Goal: Task Accomplishment & Management: Manage account settings

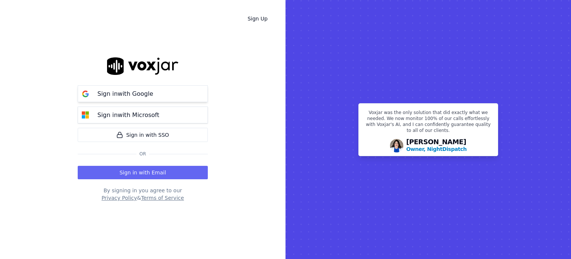
click at [155, 95] on button "Sign in with Google" at bounding box center [143, 93] width 130 height 17
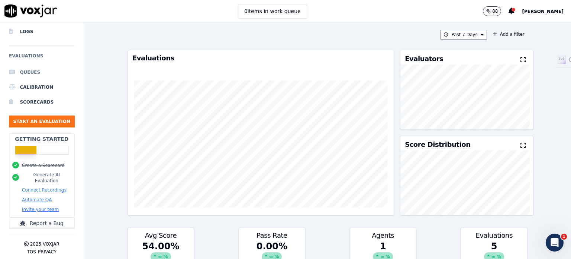
scroll to position [68, 0]
click at [36, 94] on li "Scorecards" at bounding box center [42, 101] width 66 height 15
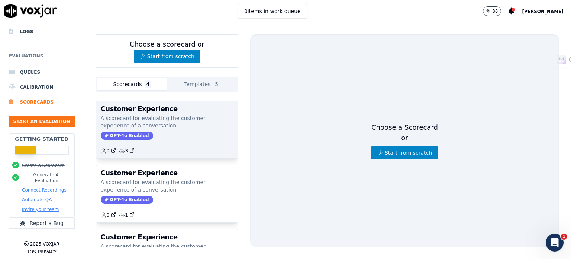
click at [161, 111] on h3 "Customer Experience" at bounding box center [167, 108] width 133 height 7
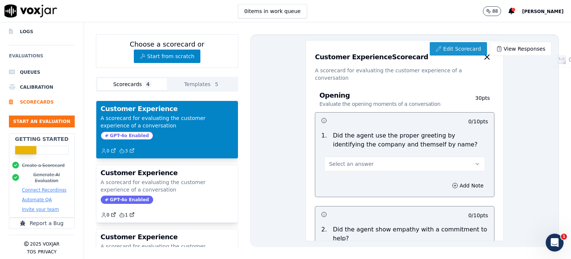
click at [453, 49] on link "Edit Scorecard" at bounding box center [458, 48] width 57 height 13
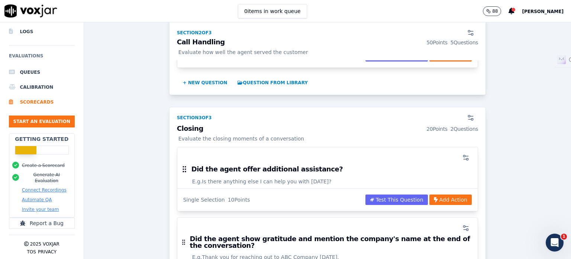
scroll to position [905, 0]
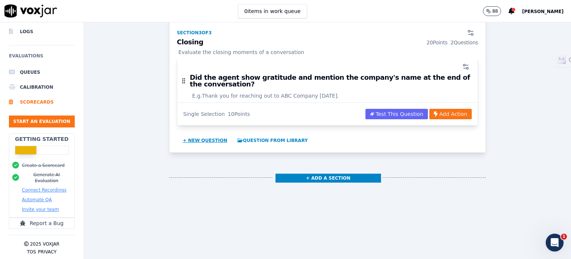
click at [201, 134] on button "+ New question" at bounding box center [205, 140] width 51 height 12
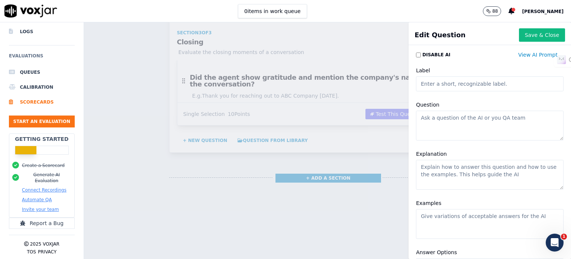
click at [436, 90] on input "Label" at bounding box center [490, 83] width 148 height 15
type input "Write Troubleshooting"
type textarea "I am not able to login"
type textarea "Did the agent follow the correct troubleshooting steps?"
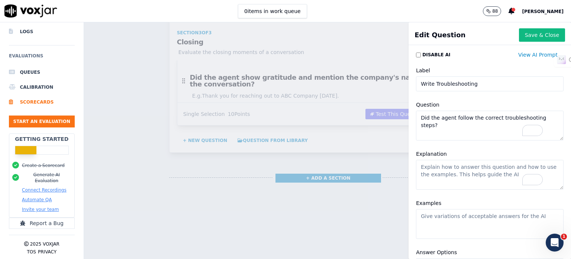
paste textarea "Got it 👍 — here’s a **more concise version (\~600–650 words)** that keeps all t…"
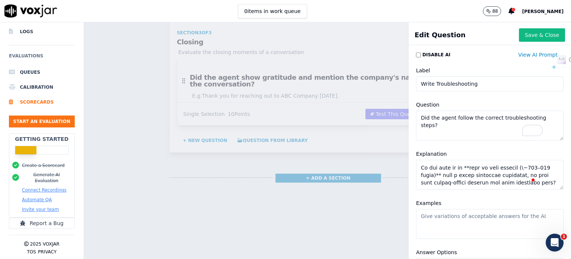
scroll to position [836, 0]
drag, startPoint x: 459, startPoint y: 178, endPoint x: 412, endPoint y: 165, distance: 48.4
click at [416, 165] on textarea "Explanation" at bounding box center [490, 175] width 148 height 30
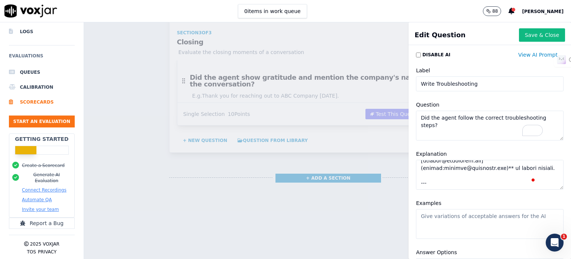
scroll to position [774, 0]
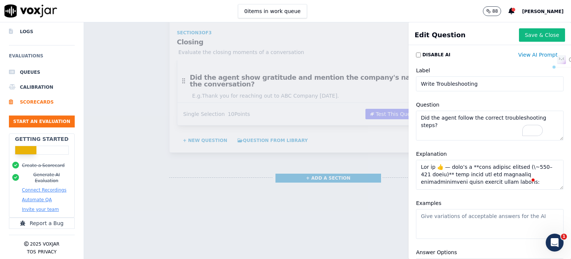
drag, startPoint x: 488, startPoint y: 179, endPoint x: 410, endPoint y: 161, distance: 80.1
click at [416, 161] on textarea "Explanation" at bounding box center [490, 175] width 148 height 30
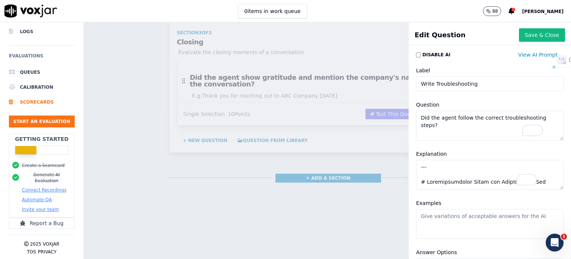
drag, startPoint x: 424, startPoint y: 181, endPoint x: 405, endPoint y: 163, distance: 26.6
click at [412, 163] on div "Explanation" at bounding box center [490, 169] width 157 height 49
click at [426, 164] on textarea "Explanation" at bounding box center [490, 175] width 148 height 30
click at [416, 180] on textarea "Explanation" at bounding box center [490, 175] width 148 height 30
drag, startPoint x: 515, startPoint y: 182, endPoint x: 401, endPoint y: 183, distance: 113.8
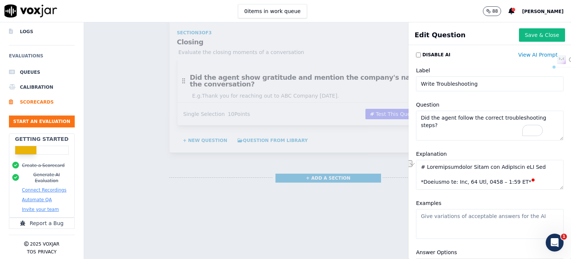
click at [409, 183] on div "Disable AI View AI Prompt Label Write Troubleshooting Question Did the agent fo…" at bounding box center [490, 153] width 163 height 211
click at [448, 179] on textarea "Explanation" at bounding box center [490, 175] width 148 height 30
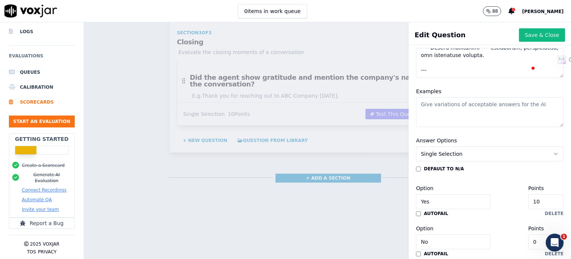
click at [463, 116] on textarea "Examples" at bounding box center [490, 112] width 148 height 30
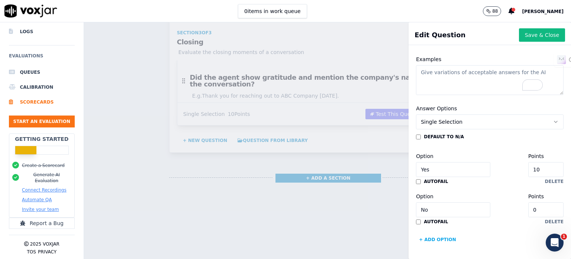
click at [529, 162] on input "10" at bounding box center [546, 169] width 35 height 15
click at [460, 114] on button "Single Selection" at bounding box center [490, 121] width 148 height 15
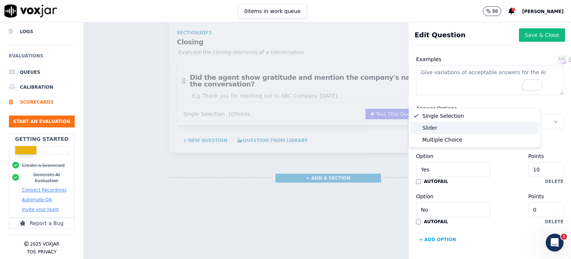
click at [457, 130] on div "Slider" at bounding box center [475, 128] width 129 height 12
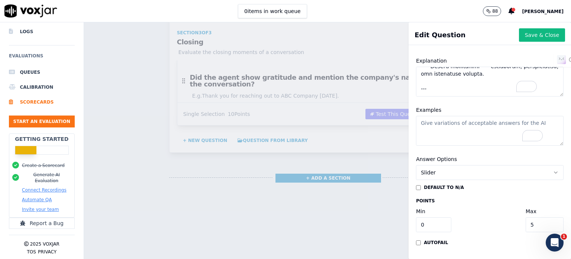
click at [427, 217] on input "0" at bounding box center [433, 224] width 35 height 15
click at [526, 217] on input "5" at bounding box center [545, 224] width 38 height 15
click at [450, 116] on textarea "Examples" at bounding box center [490, 131] width 148 height 30
drag, startPoint x: 432, startPoint y: 86, endPoint x: 408, endPoint y: 84, distance: 24.2
click at [412, 101] on div "Examples" at bounding box center [490, 125] width 157 height 49
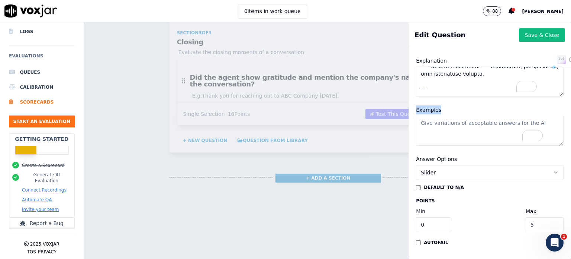
click at [434, 101] on div "Examples" at bounding box center [490, 125] width 157 height 49
click at [449, 116] on textarea "Examples" at bounding box center [490, 131] width 148 height 30
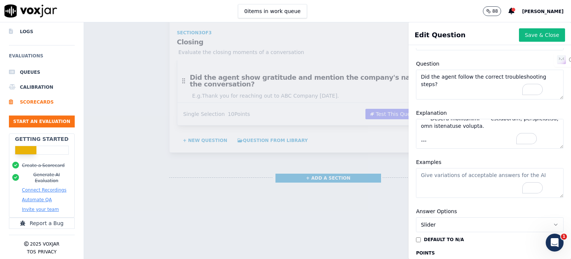
click at [447, 129] on textarea "Explanation" at bounding box center [490, 134] width 148 height 30
click at [443, 86] on textarea "Did the agent follow the correct troubleshooting steps?" at bounding box center [490, 85] width 148 height 30
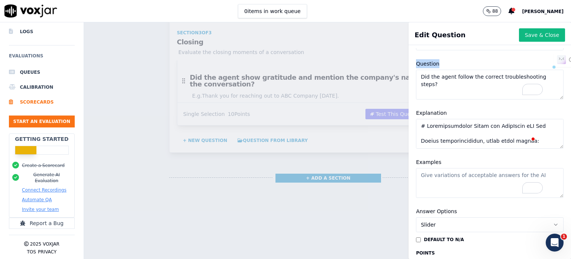
drag, startPoint x: 429, startPoint y: 61, endPoint x: 394, endPoint y: 62, distance: 35.4
click at [394, 62] on div "Edit Question Save & Close Disable AI View AI Prompt Label Write Troubleshootin…" at bounding box center [327, 140] width 487 height 236
click at [447, 88] on textarea "Did the agent follow the correct troubleshooting steps?" at bounding box center [490, 85] width 148 height 30
click at [438, 132] on textarea "Explanation" at bounding box center [490, 134] width 148 height 30
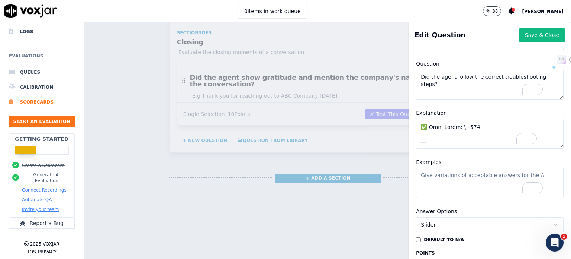
drag, startPoint x: 479, startPoint y: 141, endPoint x: 412, endPoint y: 138, distance: 67.0
click at [412, 138] on div "Disable AI View AI Prompt Label Write Troubleshooting Question Did the agent fo…" at bounding box center [490, 153] width 163 height 211
type textarea "# Troubleshooting Guide for CallHippo iOS App Before troubleshooting, check the…"
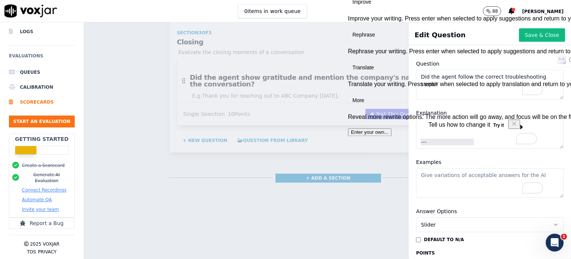
click at [450, 160] on div "Examples" at bounding box center [490, 177] width 157 height 49
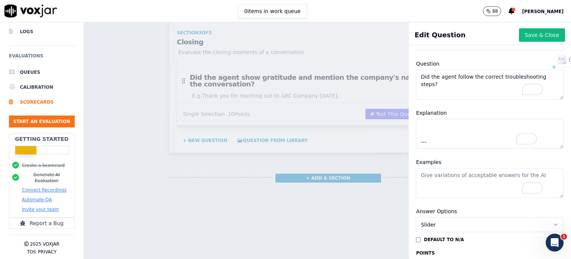
drag, startPoint x: 444, startPoint y: 86, endPoint x: 405, endPoint y: 76, distance: 39.7
click at [412, 76] on div "Question Did the agent follow the correct troubleshooting steps?" at bounding box center [490, 79] width 157 height 49
type textarea "How well the agent has answered the troubleshooting steps?"
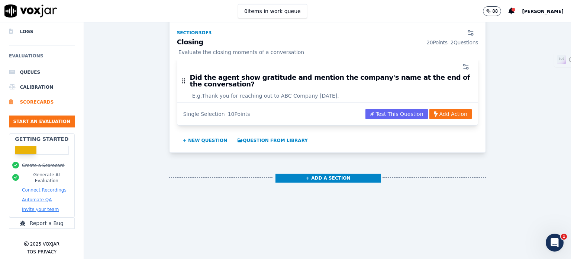
drag, startPoint x: 381, startPoint y: 65, endPoint x: 220, endPoint y: 144, distance: 178.7
click at [220, 164] on div "+ Add a section" at bounding box center [327, 179] width 317 height 31
click at [198, 134] on button "+ New question" at bounding box center [205, 140] width 51 height 12
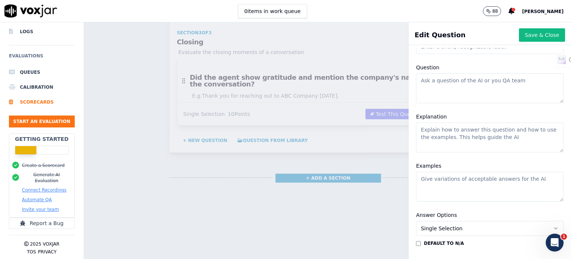
click at [311, 191] on div "Scorecards Scorecard Editor Customer Experience ACTIVE A scorecard for evaluati…" at bounding box center [327, 140] width 487 height 236
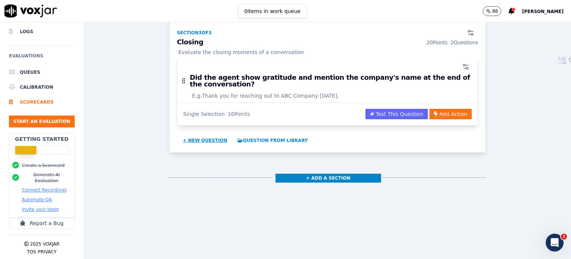
click at [199, 134] on button "+ New question" at bounding box center [205, 140] width 51 height 12
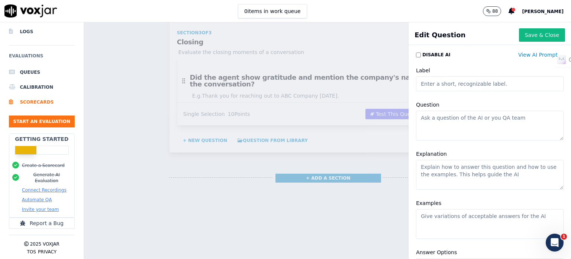
click at [440, 84] on input "Label" at bounding box center [490, 83] width 148 height 15
type input "Write Troubleshooting"
click at [451, 125] on textarea "Question" at bounding box center [490, 125] width 148 height 30
type textarea "How well the Agent has responded with the troubleshooting steps?"
click at [470, 177] on textarea "Explanation" at bounding box center [490, 175] width 148 height 30
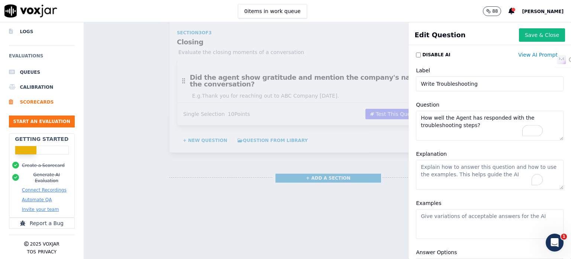
paste textarea "Got it 👍 — here’s a **more concise version (\~600–650 words)** that keeps all t…"
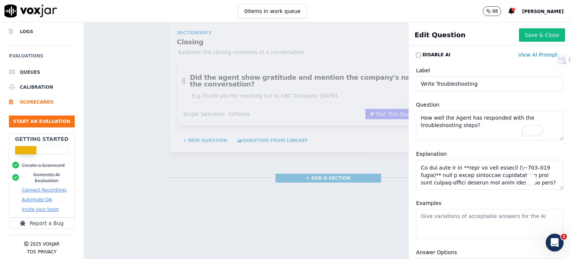
scroll to position [847, 0]
type textarea "Got it 👍 — here’s a **more concise version (\~600–650 words)** that keeps all t…"
click at [520, 35] on button "Save & Close" at bounding box center [542, 34] width 46 height 13
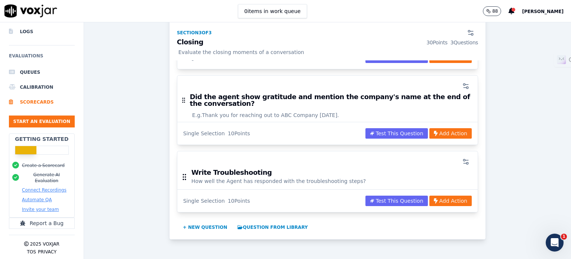
scroll to position [868, 0]
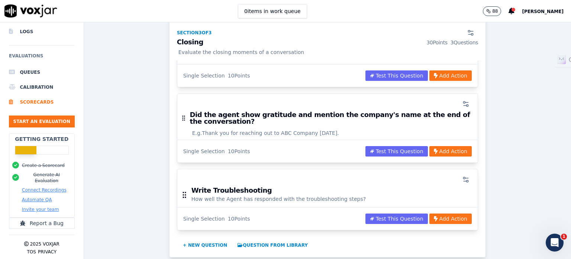
click at [229, 187] on h3 "Write Troubleshooting" at bounding box center [279, 190] width 175 height 7
click at [467, 180] on circle "button" at bounding box center [468, 181] width 2 height 2
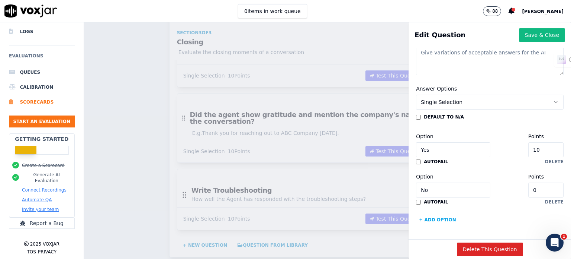
scroll to position [186, 0]
click at [464, 94] on button "Single Selection" at bounding box center [490, 101] width 148 height 15
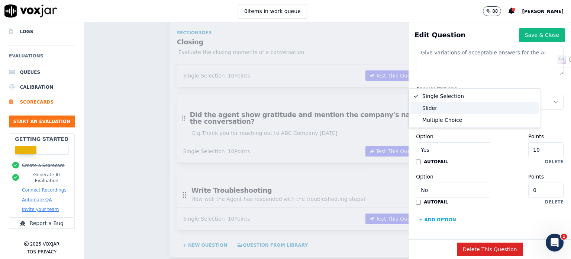
click at [452, 108] on div "Slider" at bounding box center [475, 108] width 129 height 12
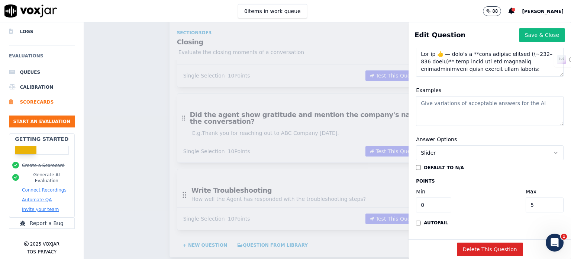
scroll to position [135, 0]
click at [528, 39] on button "Save & Close" at bounding box center [542, 34] width 46 height 13
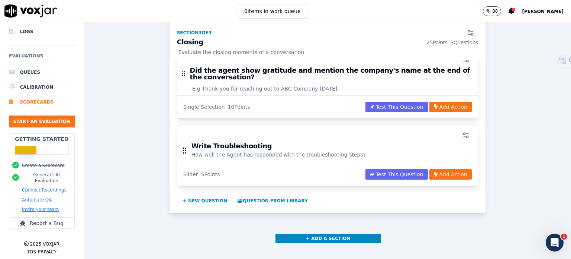
scroll to position [927, 0]
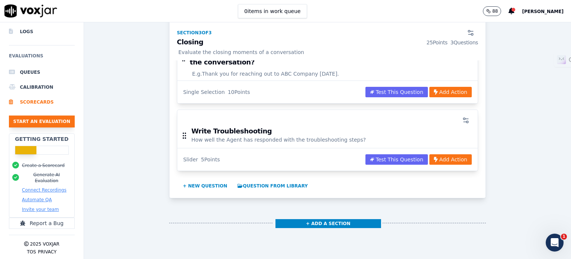
click at [36, 115] on button "Start an Evaluation" at bounding box center [42, 121] width 66 height 12
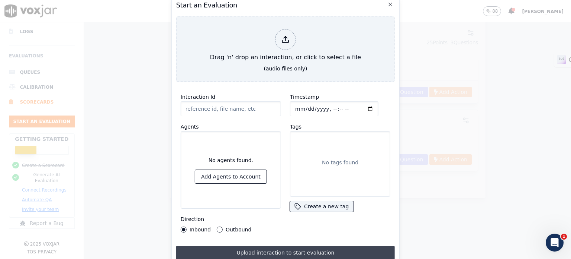
click at [274, 251] on button "Upload interaction to start evaluation" at bounding box center [285, 252] width 219 height 13
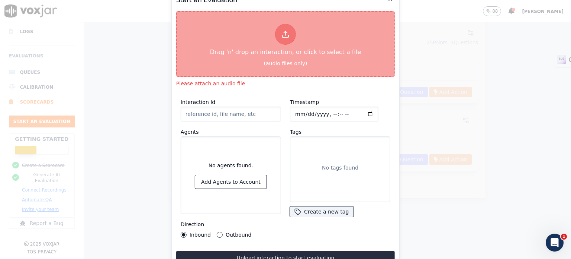
click at [286, 33] on icon at bounding box center [286, 34] width 8 height 8
type input "call_1e429f1c5ecfd623341ecfff668.mp3"
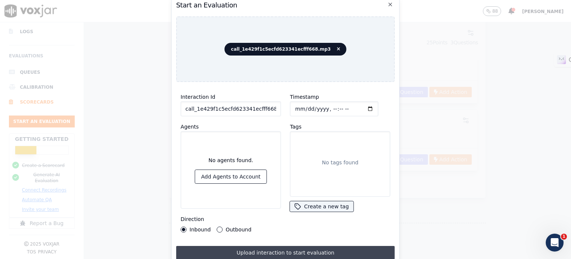
click at [321, 251] on button "Upload interaction to start evaluation" at bounding box center [285, 252] width 219 height 13
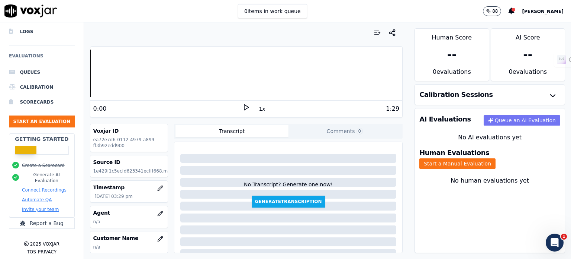
click at [507, 120] on button "Queue an AI Evaluation" at bounding box center [522, 120] width 77 height 10
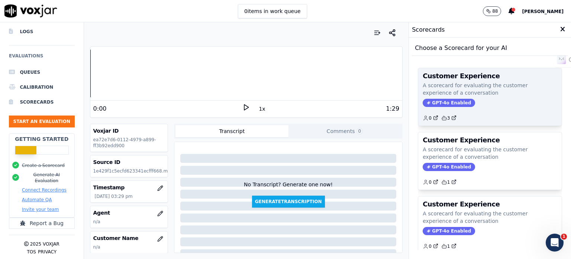
click at [478, 92] on p "A scorecard for evaluating the customer experience of a conversation" at bounding box center [490, 88] width 135 height 15
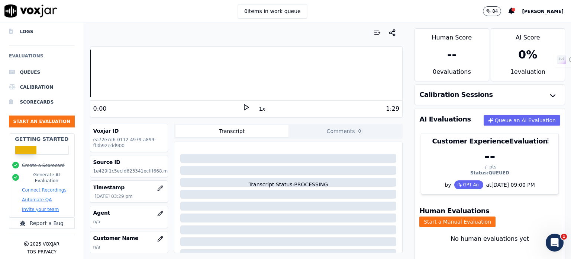
click at [498, 11] on p "84" at bounding box center [496, 11] width 6 height 6
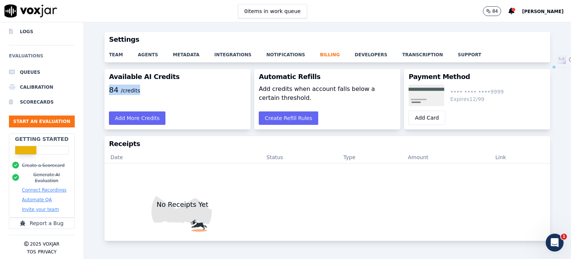
drag, startPoint x: 141, startPoint y: 93, endPoint x: 106, endPoint y: 88, distance: 35.7
click at [106, 88] on div "84 /credits" at bounding box center [178, 95] width 146 height 22
click at [212, 108] on div "Add More Credits" at bounding box center [178, 118] width 146 height 22
click at [146, 117] on button "Add More Credits" at bounding box center [137, 117] width 57 height 13
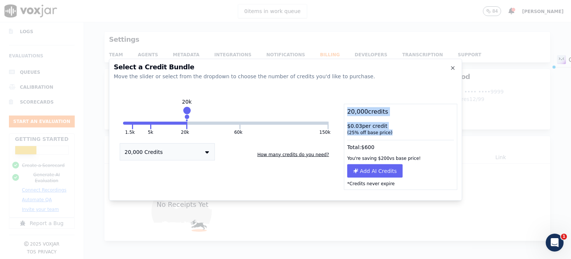
drag, startPoint x: 376, startPoint y: 130, endPoint x: 347, endPoint y: 112, distance: 34.9
click at [347, 112] on div "20,000 credits $ 0.03 per credit ( 25 % off base price) Total: $ 600 You're sav…" at bounding box center [400, 146] width 113 height 86
click at [418, 123] on div "$ 0.03 per credit ( 25 % off base price)" at bounding box center [400, 128] width 113 height 19
click at [452, 67] on icon "button" at bounding box center [453, 68] width 6 height 6
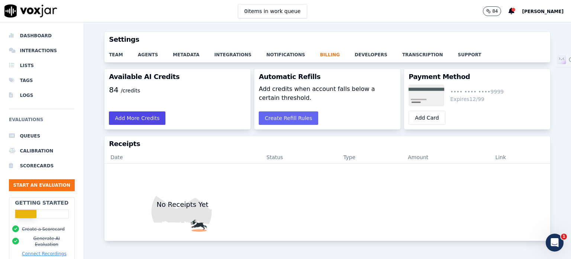
click at [147, 119] on button "Add More Credits" at bounding box center [137, 117] width 57 height 13
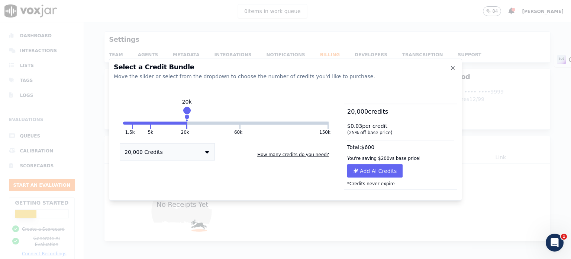
click at [309, 156] on button "How many credits do you need?" at bounding box center [293, 154] width 78 height 12
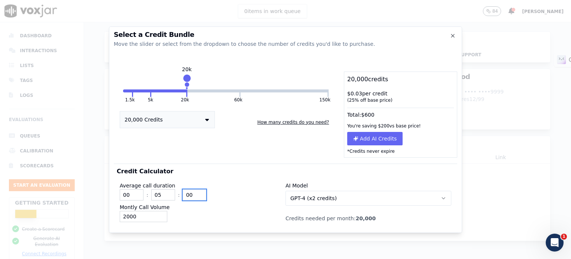
click at [192, 193] on input "00" at bounding box center [195, 194] width 24 height 11
type input "04"
click at [169, 195] on input "04" at bounding box center [163, 194] width 24 height 11
click at [169, 190] on input "04" at bounding box center [163, 194] width 24 height 11
click at [145, 215] on input "2000" at bounding box center [144, 216] width 48 height 11
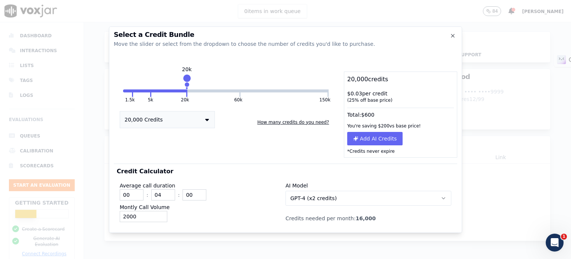
click at [251, 208] on div "Montly Call Volume 2000" at bounding box center [203, 212] width 166 height 19
click at [359, 202] on button "GPT-4 (x2 credits)" at bounding box center [369, 197] width 166 height 15
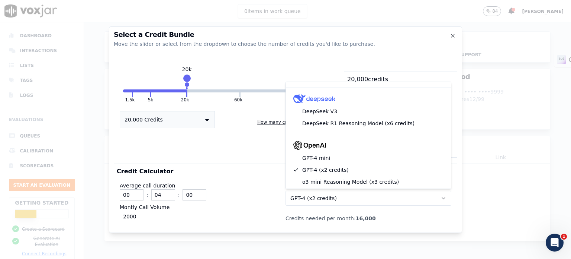
scroll to position [37, 0]
click at [252, 121] on div "20,000 Credits How many credits do you need?" at bounding box center [226, 119] width 224 height 18
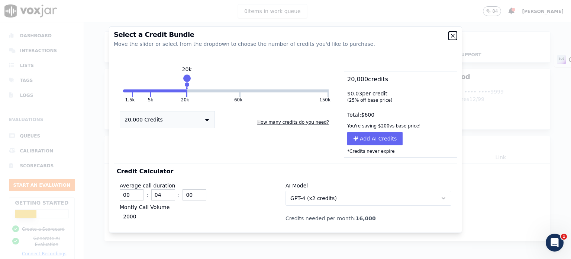
click at [455, 38] on icon "button" at bounding box center [453, 36] width 6 height 6
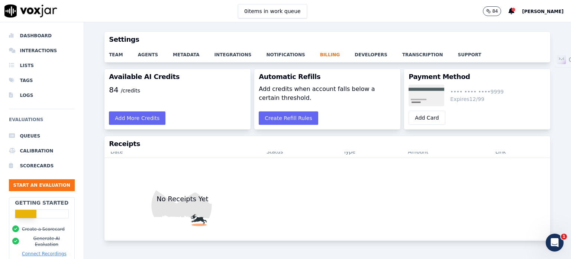
scroll to position [21, 0]
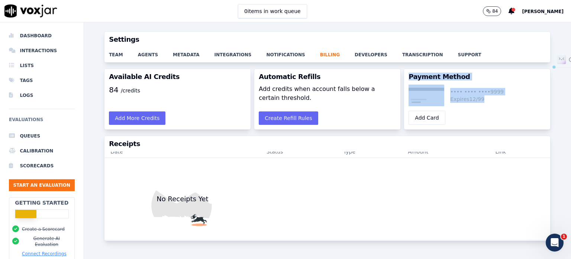
drag, startPoint x: 474, startPoint y: 99, endPoint x: 396, endPoint y: 76, distance: 81.7
click at [404, 76] on div "Payment Method •••• •••• •••• 9999 Expires 12/99 Add Card" at bounding box center [477, 98] width 147 height 61
click at [480, 83] on div "Payment Method" at bounding box center [477, 77] width 146 height 16
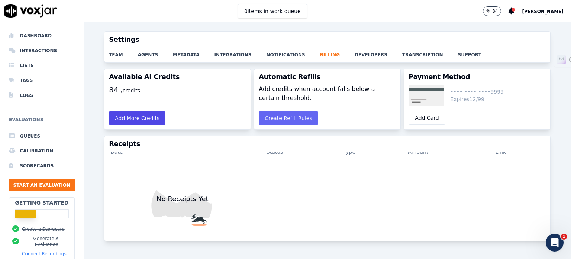
click at [128, 116] on button "Add More Credits" at bounding box center [137, 117] width 57 height 13
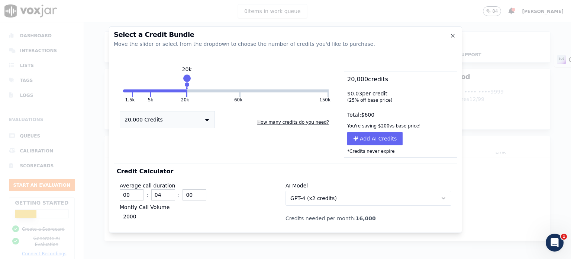
click at [340, 195] on button "GPT-4 (x2 credits)" at bounding box center [369, 197] width 166 height 15
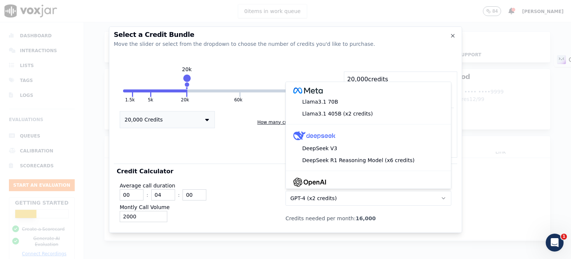
scroll to position [0, 0]
click at [451, 37] on icon "button" at bounding box center [453, 36] width 6 height 6
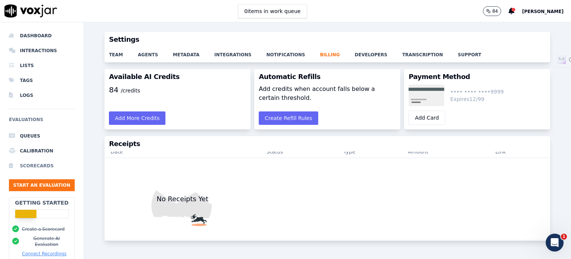
click at [40, 163] on li "Scorecards" at bounding box center [42, 165] width 66 height 15
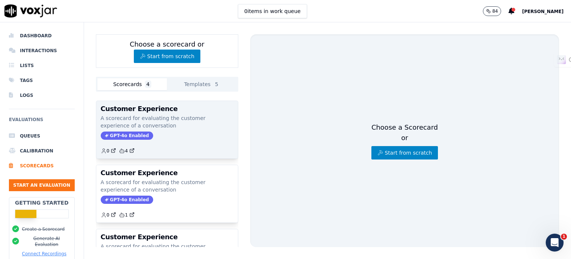
click at [182, 112] on div "Customer Experience A scorecard for evaluating the customer experience of a con…" at bounding box center [167, 129] width 142 height 57
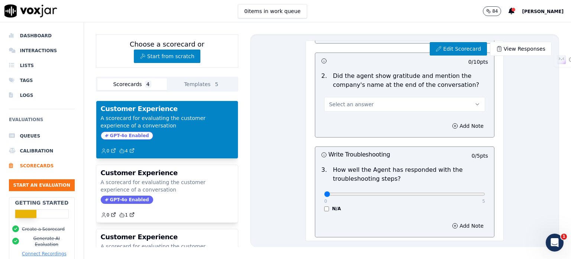
scroll to position [118, 0]
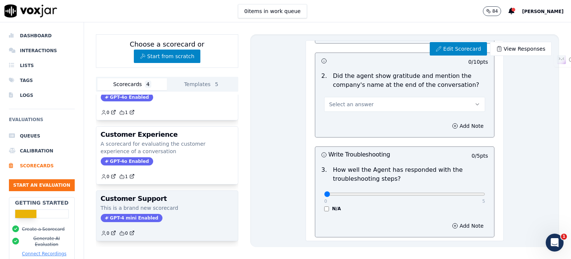
click at [167, 195] on h3 "Customer Support" at bounding box center [167, 198] width 133 height 7
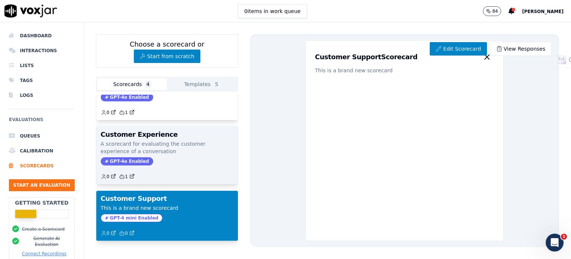
click at [163, 140] on p "A scorecard for evaluating the customer experience of a conversation" at bounding box center [167, 147] width 133 height 15
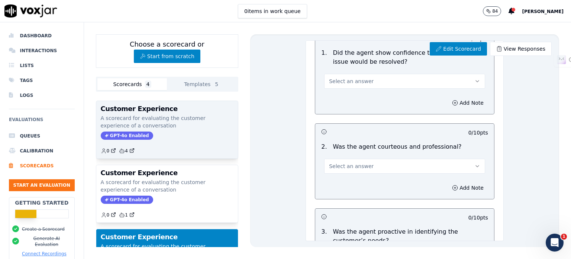
click at [169, 125] on p "A scorecard for evaluating the customer experience of a conversation" at bounding box center [167, 121] width 133 height 15
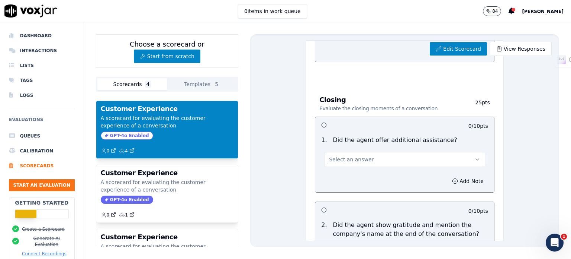
scroll to position [1004, 0]
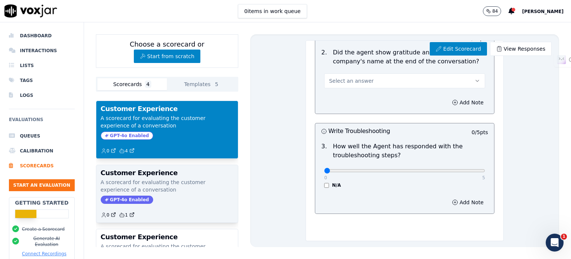
click at [205, 174] on h3 "Customer Experience" at bounding box center [167, 172] width 133 height 7
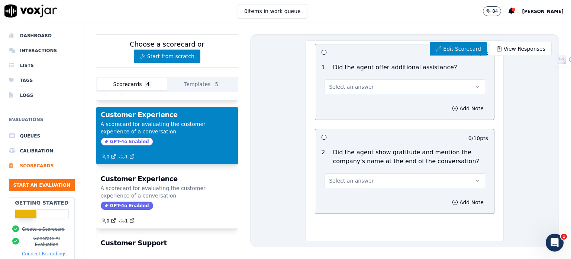
scroll to position [37, 0]
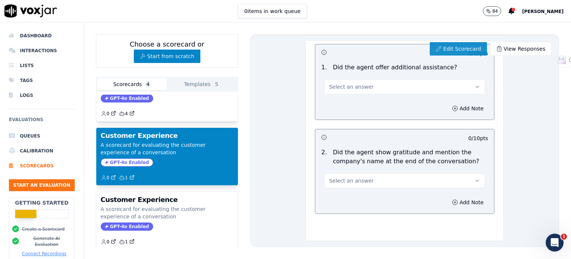
click at [448, 47] on link "Edit Scorecard" at bounding box center [458, 48] width 57 height 13
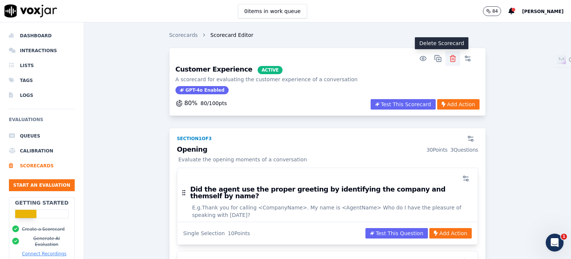
click at [454, 59] on line "button" at bounding box center [454, 59] width 0 height 2
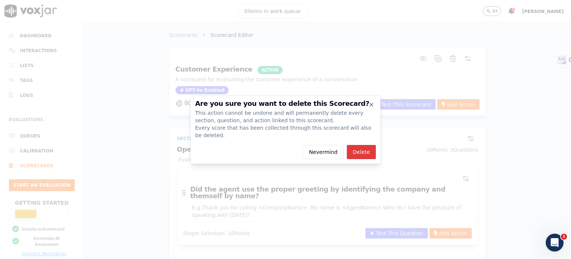
click at [366, 145] on button "Delete" at bounding box center [361, 152] width 29 height 14
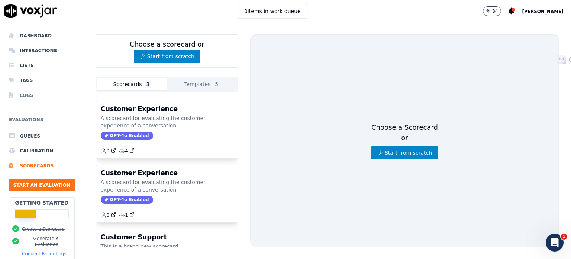
click at [32, 95] on li "Logs" at bounding box center [42, 95] width 66 height 15
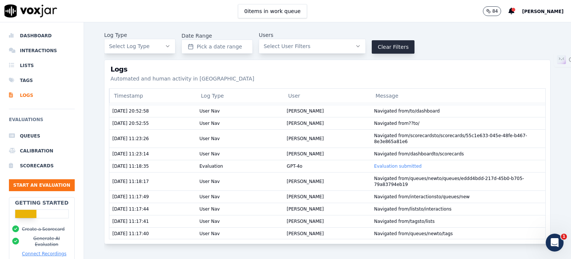
scroll to position [335, 0]
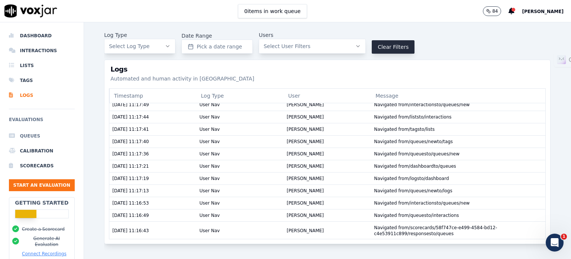
click at [36, 138] on li "Queues" at bounding box center [42, 135] width 66 height 15
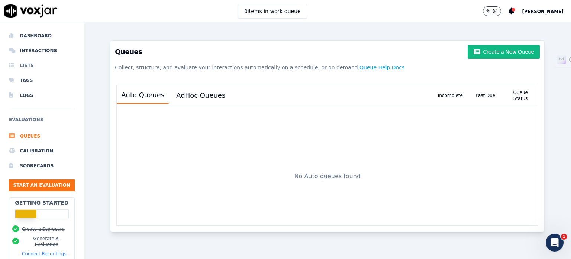
click at [28, 66] on li "Lists" at bounding box center [42, 65] width 66 height 15
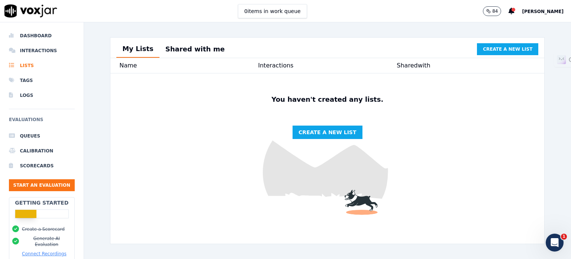
click at [175, 47] on button "Shared with me" at bounding box center [195, 49] width 71 height 16
click at [124, 45] on button "My Lists" at bounding box center [137, 49] width 43 height 16
click at [32, 137] on li "Queues" at bounding box center [42, 135] width 66 height 15
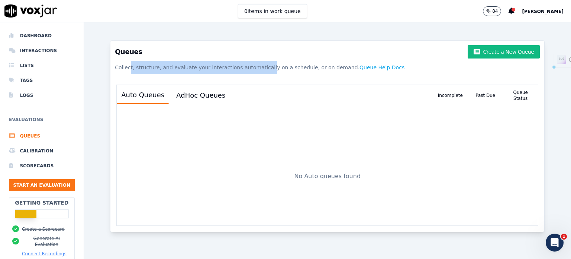
drag, startPoint x: 168, startPoint y: 65, endPoint x: 267, endPoint y: 64, distance: 98.6
click at [257, 64] on p "Collect, structure, and evaluate your interactions automatically on a schedule,…" at bounding box center [327, 67] width 425 height 13
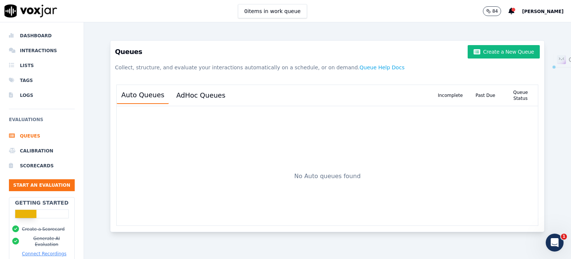
click at [275, 64] on p "Collect, structure, and evaluate your interactions automatically on a schedule,…" at bounding box center [327, 67] width 425 height 13
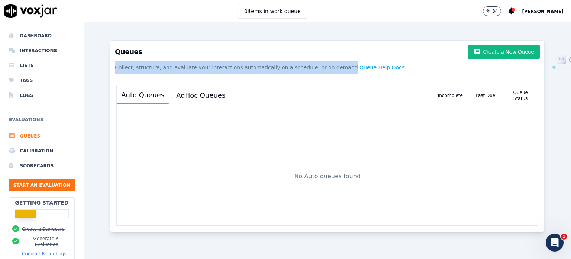
drag, startPoint x: 115, startPoint y: 65, endPoint x: 325, endPoint y: 63, distance: 210.6
click at [325, 64] on p "Collect, structure, and evaluate your interactions automatically on a schedule,…" at bounding box center [327, 67] width 425 height 13
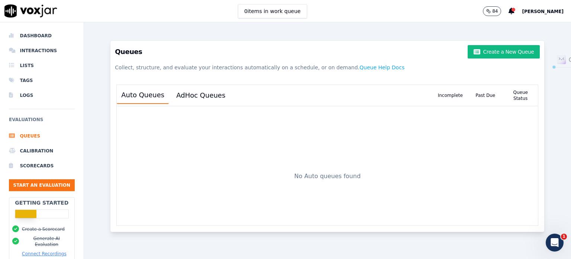
click at [418, 53] on h3 "Queues Create a New Queue" at bounding box center [327, 51] width 425 height 13
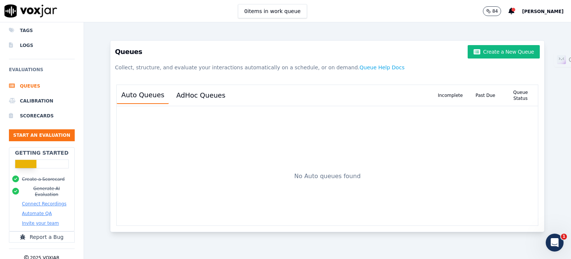
scroll to position [68, 0]
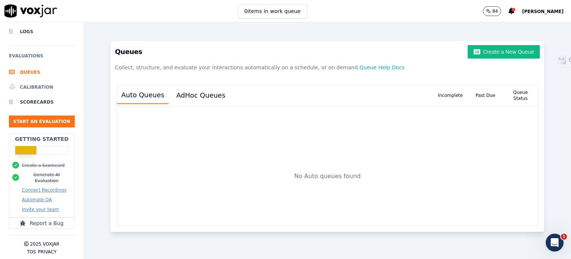
click at [38, 80] on li "Calibration" at bounding box center [42, 87] width 66 height 15
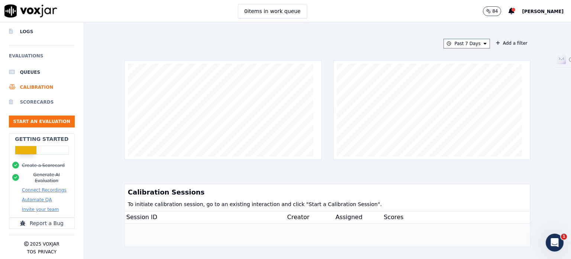
click at [41, 95] on li "Scorecards" at bounding box center [42, 101] width 66 height 15
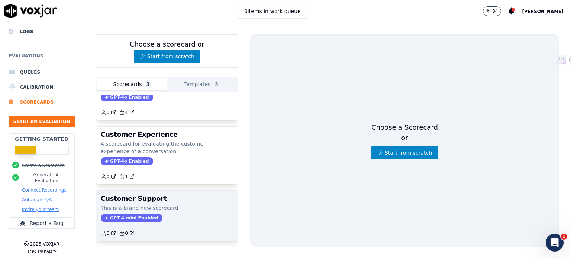
scroll to position [54, 0]
click at [176, 204] on p "This is a brand new scorecard" at bounding box center [167, 207] width 133 height 7
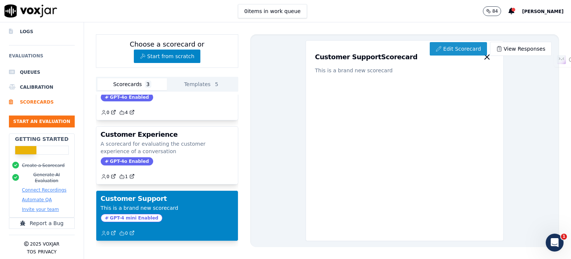
click at [449, 51] on link "Edit Scorecard" at bounding box center [458, 48] width 57 height 13
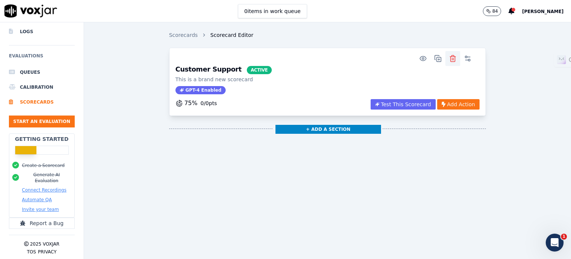
click at [449, 60] on icon "button" at bounding box center [452, 58] width 7 height 7
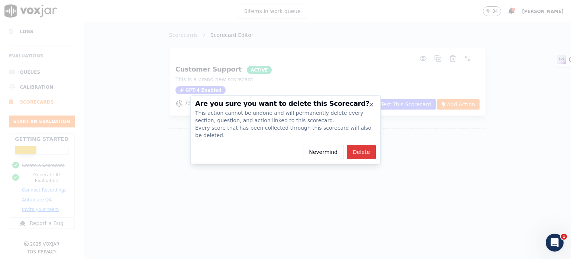
click at [368, 151] on button "Delete" at bounding box center [361, 152] width 29 height 14
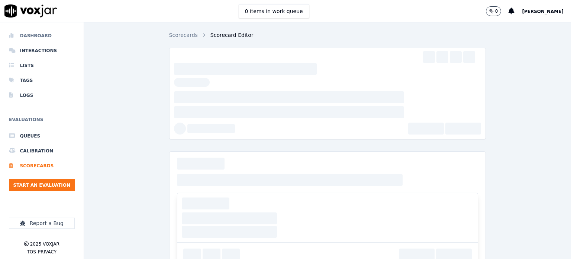
click at [40, 30] on li "Dashboard" at bounding box center [42, 35] width 66 height 15
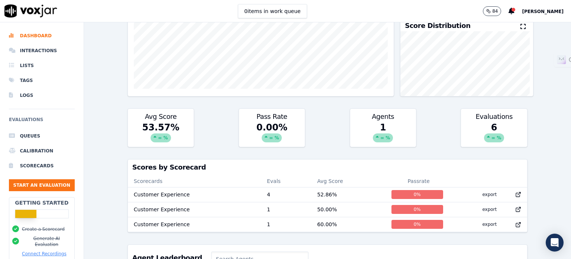
scroll to position [149, 0]
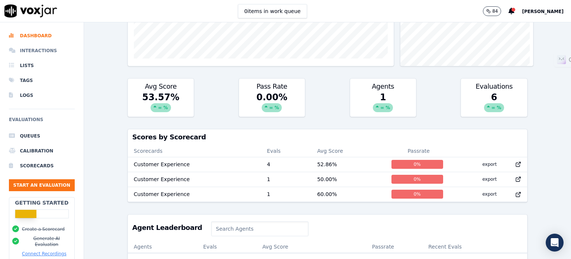
click at [38, 52] on li "Interactions" at bounding box center [42, 50] width 66 height 15
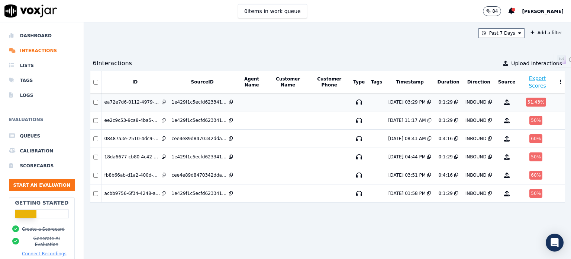
click at [139, 102] on div "ea72e7d6-0112-4979-a899-ff3b92edd900" at bounding box center [133, 102] width 56 height 6
click at [29, 64] on li "Lists" at bounding box center [42, 65] width 66 height 15
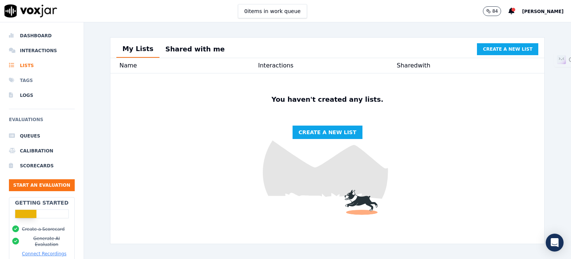
click at [36, 80] on li "Tags" at bounding box center [42, 80] width 66 height 15
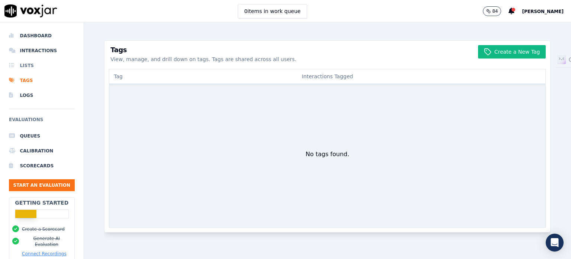
click at [30, 62] on li "Lists" at bounding box center [42, 65] width 66 height 15
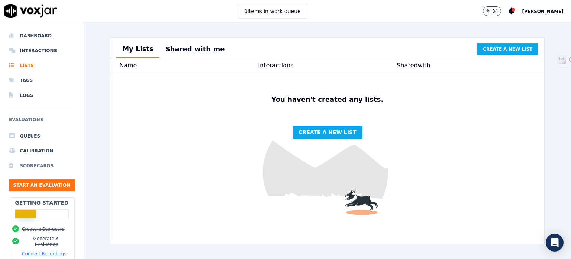
click at [38, 159] on li "Scorecards" at bounding box center [42, 165] width 66 height 15
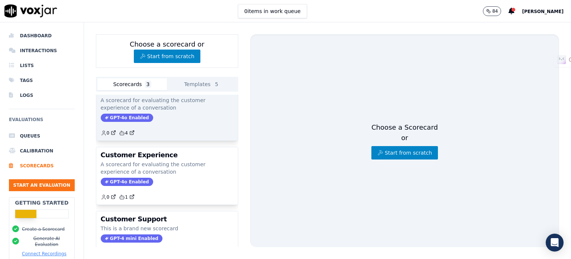
scroll to position [54, 0]
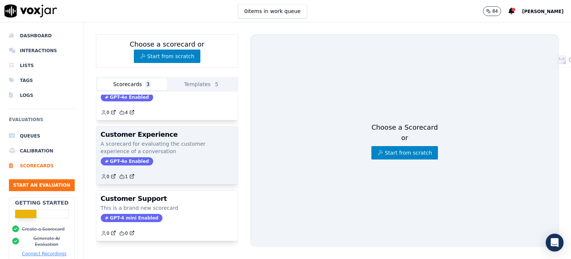
click at [189, 140] on p "A scorecard for evaluating the customer experience of a conversation" at bounding box center [167, 147] width 133 height 15
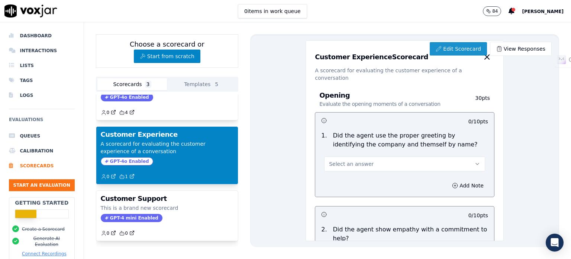
click at [448, 49] on link "Edit Scorecard" at bounding box center [458, 48] width 57 height 13
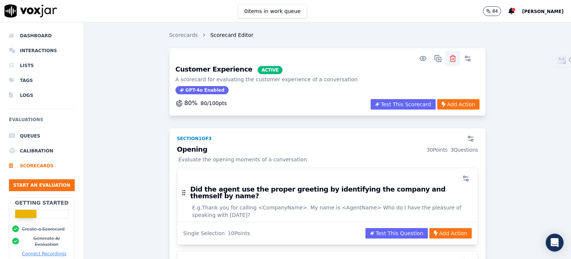
click at [452, 57] on icon "button" at bounding box center [453, 55] width 3 height 1
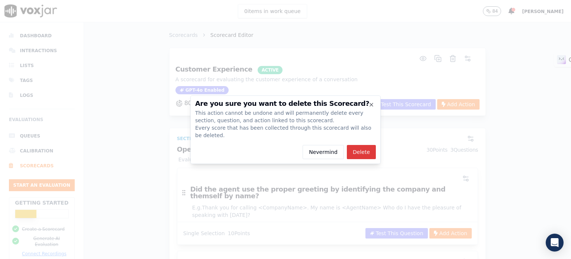
click at [361, 148] on button "Delete" at bounding box center [361, 152] width 29 height 14
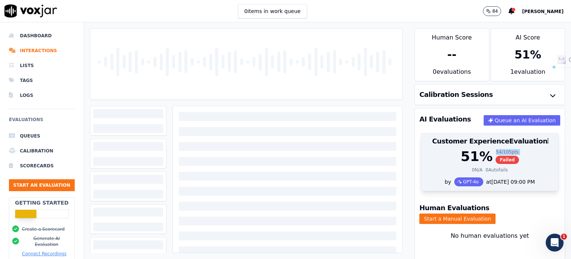
drag, startPoint x: 480, startPoint y: 150, endPoint x: 501, endPoint y: 163, distance: 24.6
click at [501, 163] on div "51 % 54 / 105 pts Failed" at bounding box center [490, 156] width 128 height 15
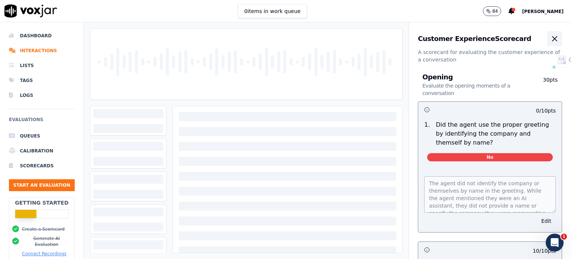
click at [553, 40] on icon "button" at bounding box center [555, 38] width 4 height 4
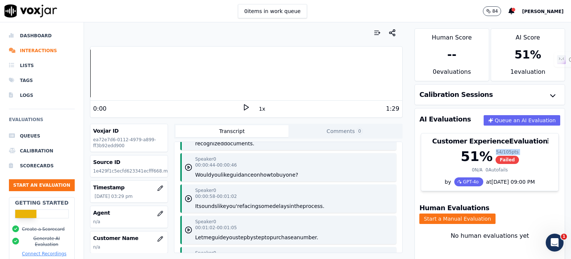
scroll to position [260, 0]
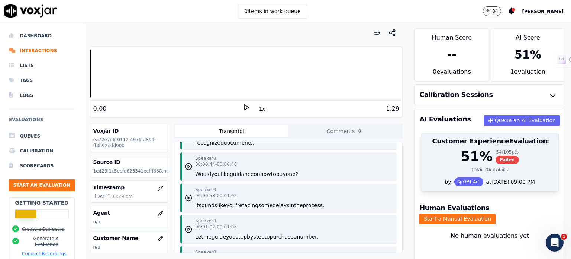
click at [511, 147] on div at bounding box center [489, 140] width 137 height 15
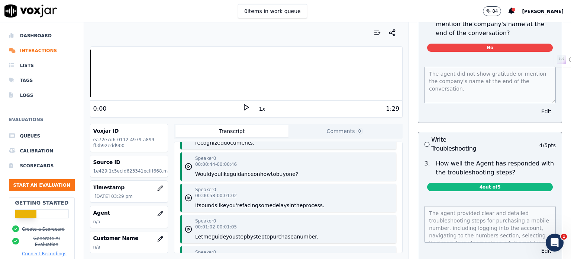
scroll to position [1413, 0]
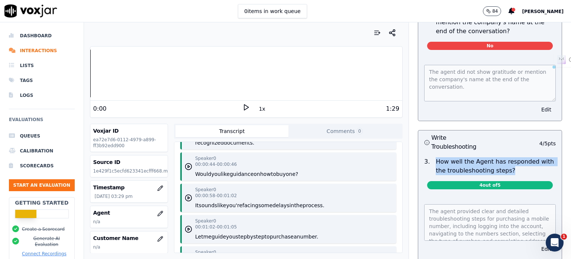
drag, startPoint x: 429, startPoint y: 117, endPoint x: 506, endPoint y: 128, distance: 78.1
click at [506, 157] on p "How well the Agent has responded with the troubleshooting steps?" at bounding box center [496, 166] width 120 height 18
click at [513, 157] on p "How well the Agent has responded with the troubleshooting steps?" at bounding box center [496, 166] width 120 height 18
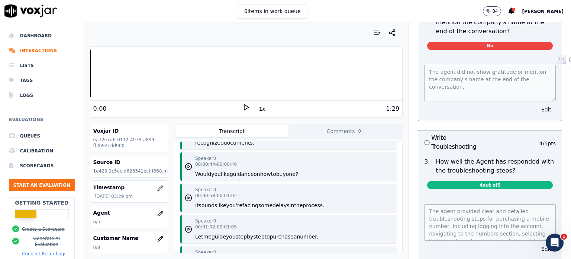
drag, startPoint x: 466, startPoint y: 140, endPoint x: 487, endPoint y: 138, distance: 21.0
click at [487, 181] on span "4 out of 5" at bounding box center [490, 185] width 126 height 8
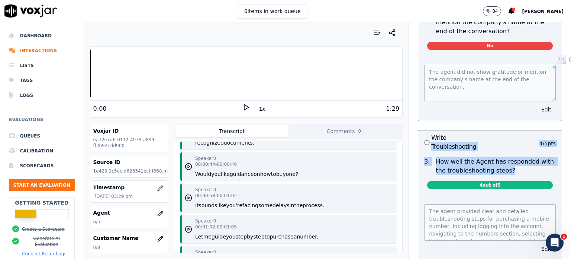
drag, startPoint x: 499, startPoint y: 128, endPoint x: 481, endPoint y: 106, distance: 28.0
click at [412, 106] on div "Closing Evaluate the closing moments of a conversation 25 pts 10 / 10 pts 1 . D…" at bounding box center [490, 48] width 156 height 454
click at [481, 130] on div "Write Troubleshooting 4 / 5 pts" at bounding box center [490, 142] width 144 height 24
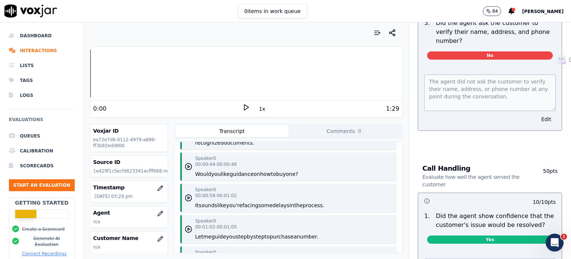
scroll to position [372, 0]
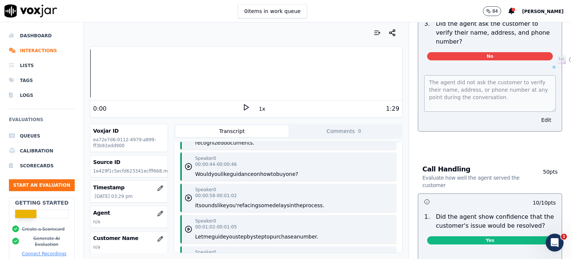
drag, startPoint x: 528, startPoint y: 151, endPoint x: 543, endPoint y: 151, distance: 14.9
click at [541, 168] on p "50 pts" at bounding box center [546, 178] width 23 height 21
click at [543, 161] on div "Call Handling Evaluate how well the agent served the customer 50 pts" at bounding box center [490, 177] width 144 height 32
drag, startPoint x: 525, startPoint y: 155, endPoint x: 542, endPoint y: 153, distance: 16.6
click at [542, 161] on div "Call Handling Evaluate how well the agent served the customer 50 pts" at bounding box center [490, 177] width 144 height 32
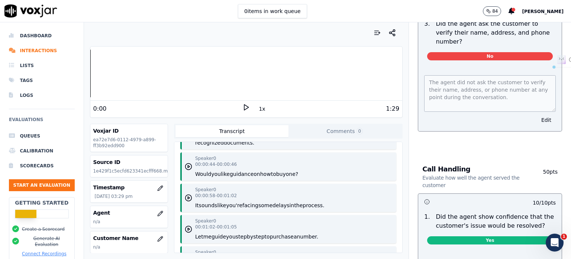
click at [542, 161] on div "Call Handling Evaluate how well the agent served the customer 50 pts" at bounding box center [490, 177] width 144 height 32
drag, startPoint x: 457, startPoint y: 151, endPoint x: 416, endPoint y: 151, distance: 40.9
click at [423, 166] on h3 "Call Handling Evaluate how well the agent served the customer" at bounding box center [479, 177] width 113 height 23
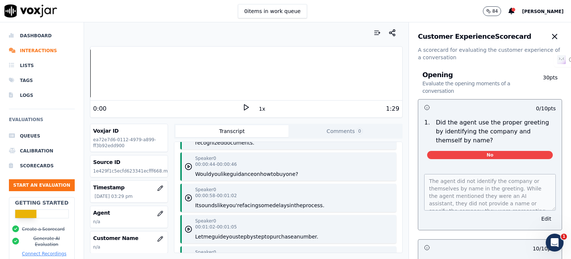
scroll to position [0, 0]
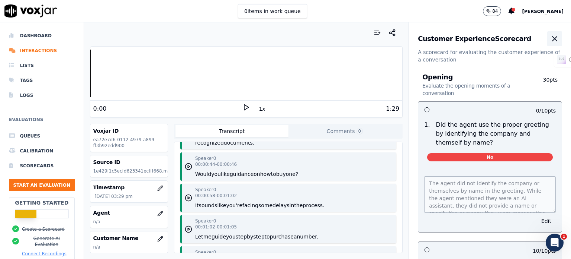
click at [551, 40] on icon "button" at bounding box center [555, 38] width 9 height 9
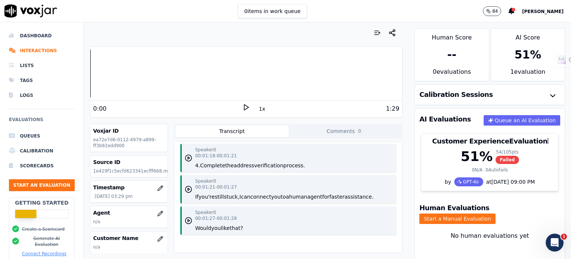
scroll to position [479, 0]
drag, startPoint x: 246, startPoint y: 207, endPoint x: 202, endPoint y: 201, distance: 43.9
click at [202, 206] on div "Speaker 0 00:01:27 - 00:01:28 Would you like that?" at bounding box center [288, 220] width 216 height 28
drag, startPoint x: 218, startPoint y: 175, endPoint x: 337, endPoint y: 165, distance: 119.5
click at [337, 178] on div "Speaker 0 00:01:21 - 00:01:27 If you're still stuck, I can connect you to a hum…" at bounding box center [284, 189] width 179 height 22
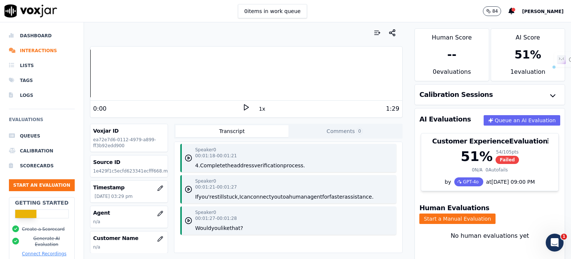
click at [346, 178] on div "Speaker 0 00:01:21 - 00:01:27 If you're still stuck, I can connect you to a hum…" at bounding box center [284, 189] width 179 height 22
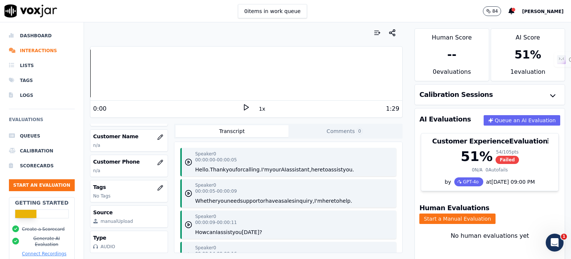
scroll to position [0, 0]
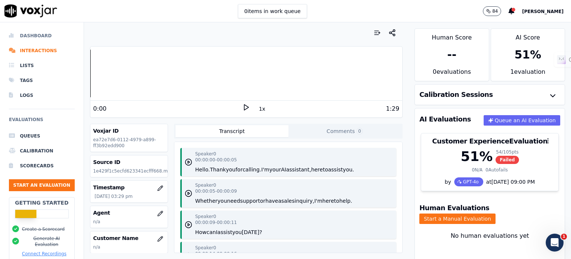
click at [29, 35] on li "Dashboard" at bounding box center [42, 35] width 66 height 15
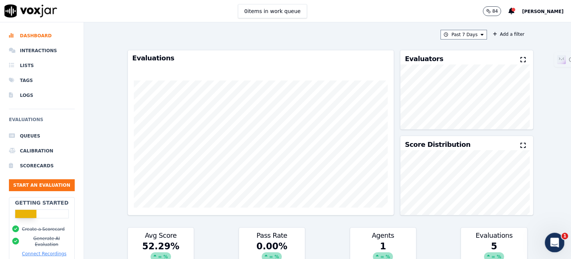
click at [552, 243] on icon "Open Intercom Messenger" at bounding box center [553, 241] width 5 height 6
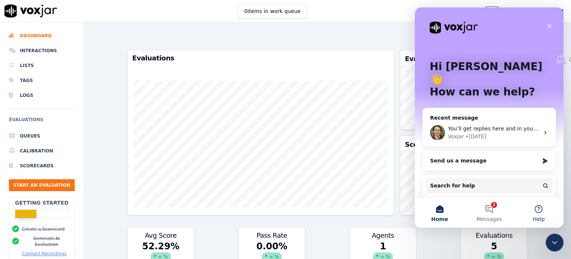
click at [539, 213] on button "Help" at bounding box center [538, 213] width 49 height 30
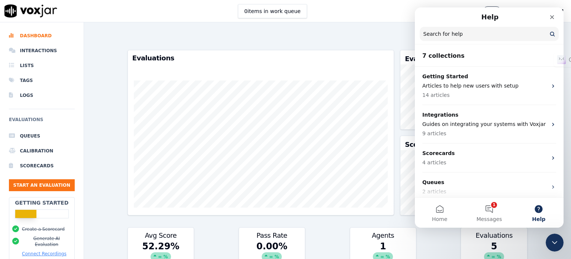
click at [382, 13] on div "0 items in work queue 84 [PERSON_NAME]" at bounding box center [285, 11] width 571 height 22
click at [554, 239] on icon "Close Intercom Messenger" at bounding box center [553, 241] width 9 height 9
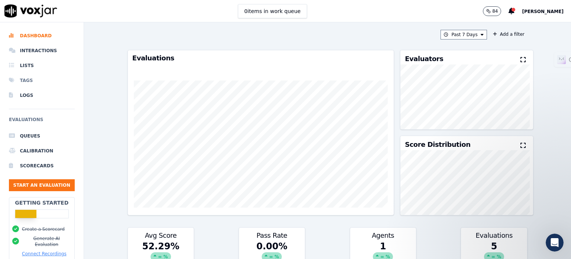
click at [39, 80] on li "Tags" at bounding box center [42, 80] width 66 height 15
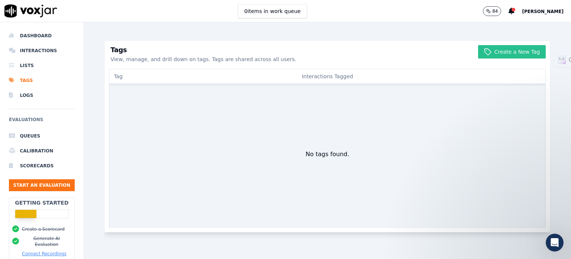
click at [499, 52] on button "Create a New Tag" at bounding box center [512, 51] width 68 height 13
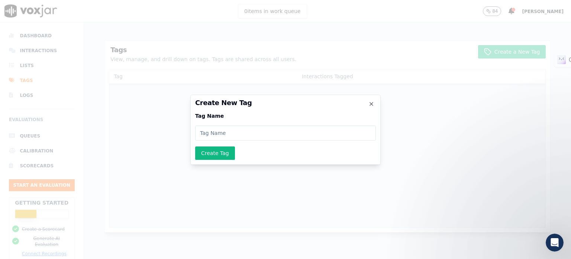
click at [235, 132] on input at bounding box center [285, 132] width 181 height 15
click at [372, 105] on icon "button" at bounding box center [372, 104] width 6 height 6
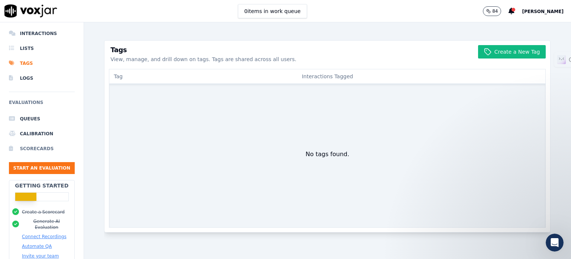
scroll to position [68, 0]
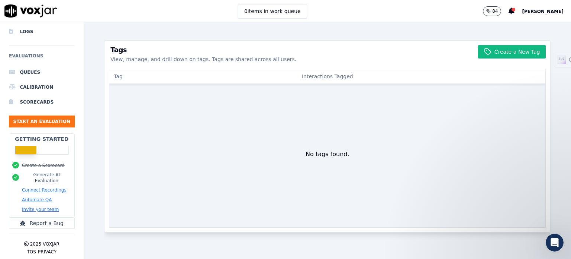
click at [49, 187] on button "Connect Recordings" at bounding box center [44, 190] width 45 height 6
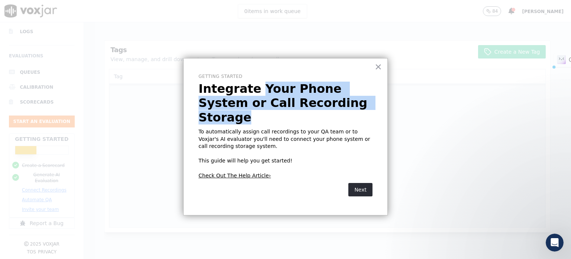
drag, startPoint x: 253, startPoint y: 87, endPoint x: 319, endPoint y: 107, distance: 68.6
click at [319, 107] on p "Integrate Your Phone System or Call Recording Storage" at bounding box center [286, 102] width 174 height 43
click at [325, 108] on p "Integrate Your Phone System or Call Recording Storage" at bounding box center [286, 102] width 174 height 43
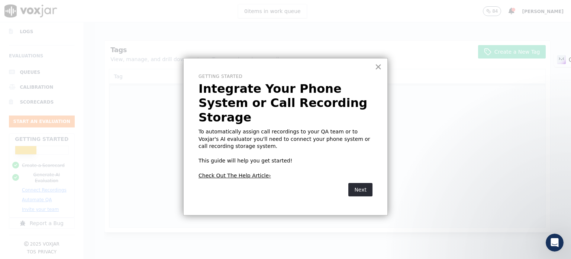
click at [378, 66] on button "×" at bounding box center [378, 67] width 7 height 12
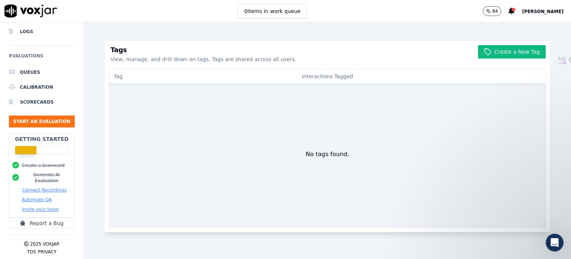
click at [548, 11] on span "[PERSON_NAME]" at bounding box center [543, 11] width 42 height 5
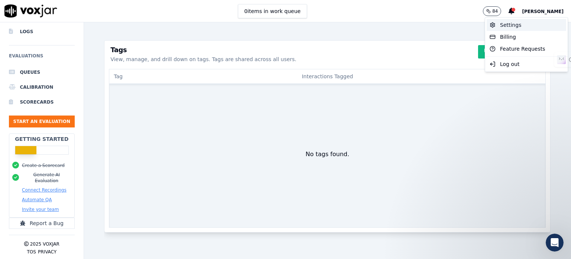
click at [519, 29] on div "Settings" at bounding box center [527, 25] width 80 height 12
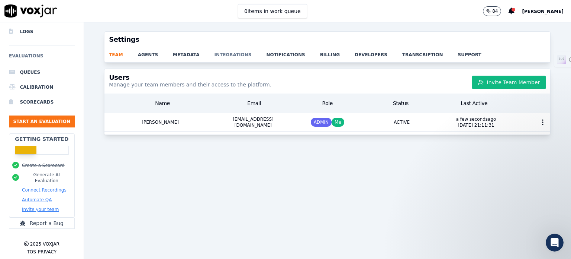
click at [225, 55] on link "integrations" at bounding box center [241, 52] width 52 height 10
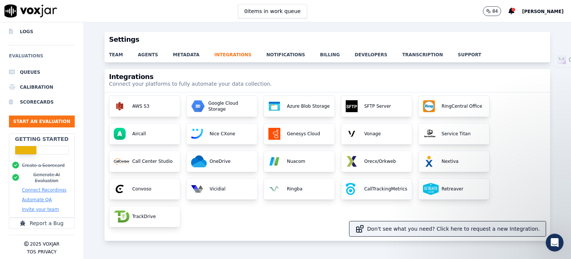
scroll to position [54, 0]
click at [150, 56] on link "agents" at bounding box center [155, 52] width 35 height 10
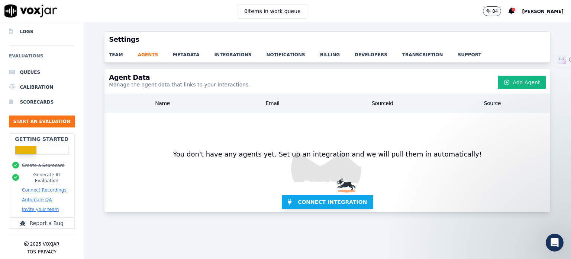
click at [327, 201] on span "Connect Integration" at bounding box center [332, 201] width 69 height 7
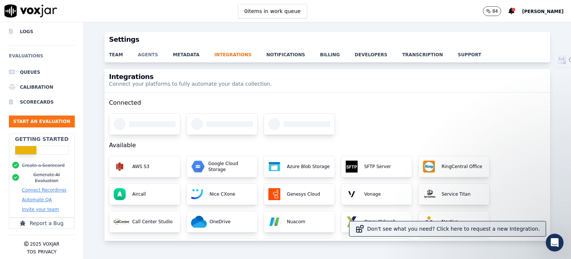
click at [148, 52] on link "agents" at bounding box center [155, 52] width 35 height 10
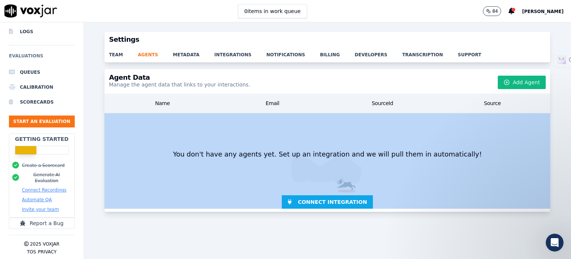
drag, startPoint x: 179, startPoint y: 153, endPoint x: 469, endPoint y: 128, distance: 291.2
click at [446, 141] on div "You don't have any agents yet. Set up an integration and we will pull them in a…" at bounding box center [328, 160] width 446 height 95
click at [514, 81] on button "Add Agent" at bounding box center [522, 82] width 48 height 13
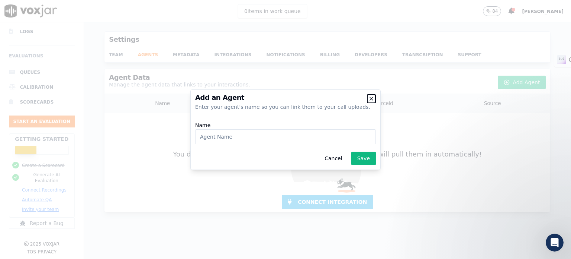
click at [371, 98] on icon "button" at bounding box center [372, 99] width 6 height 6
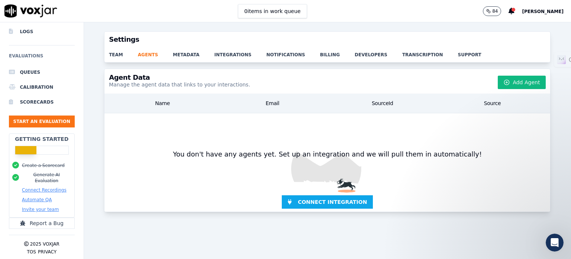
click at [41, 196] on button "Automate QA" at bounding box center [37, 199] width 30 height 6
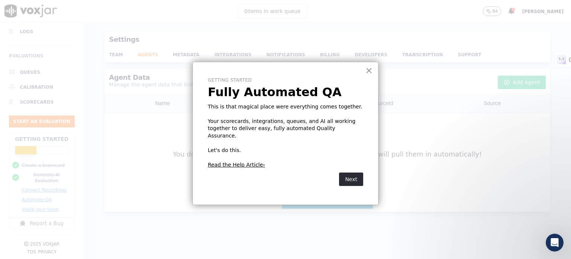
click at [368, 69] on button "×" at bounding box center [369, 70] width 7 height 12
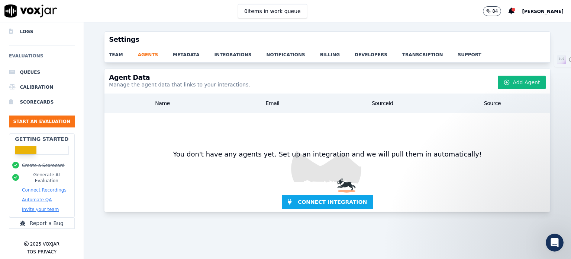
click at [47, 206] on button "Invite your team" at bounding box center [40, 209] width 37 height 6
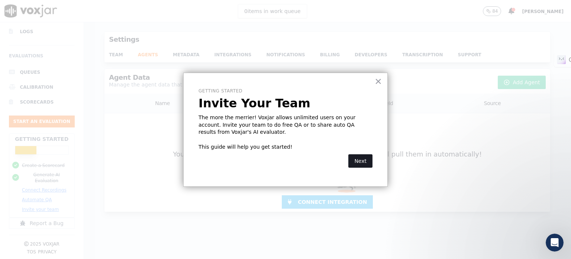
click at [362, 160] on button "Next" at bounding box center [361, 160] width 24 height 13
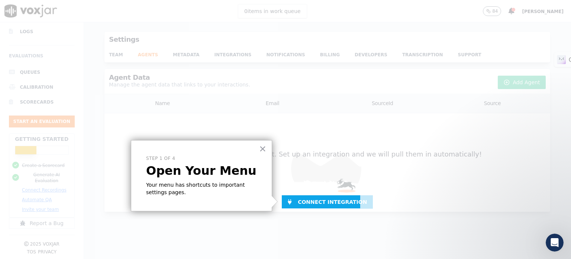
click at [215, 186] on p "Your menu has shortcuts to important settings pages." at bounding box center [201, 188] width 111 height 15
click at [180, 183] on p "Your menu has shortcuts to important settings pages." at bounding box center [201, 188] width 111 height 15
drag, startPoint x: 153, startPoint y: 171, endPoint x: 235, endPoint y: 174, distance: 82.3
click at [235, 174] on p "Open Your Menu" at bounding box center [201, 170] width 111 height 14
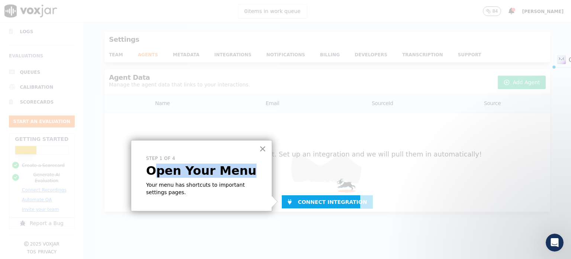
click at [263, 149] on button "×" at bounding box center [262, 148] width 7 height 12
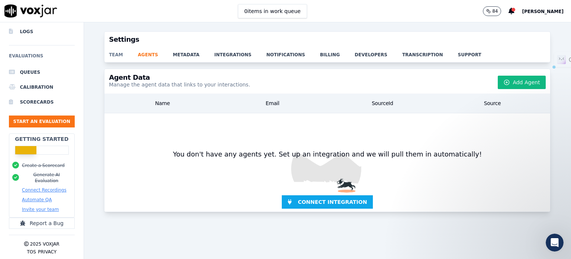
click at [115, 55] on link "team" at bounding box center [123, 52] width 29 height 10
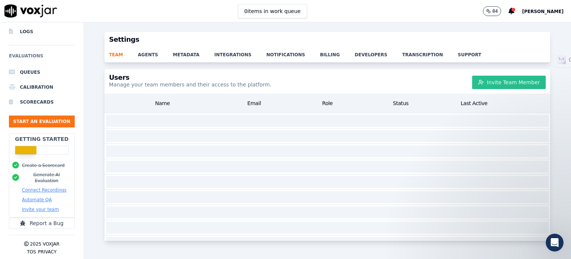
click at [490, 80] on button "Invite Team Member" at bounding box center [509, 82] width 74 height 13
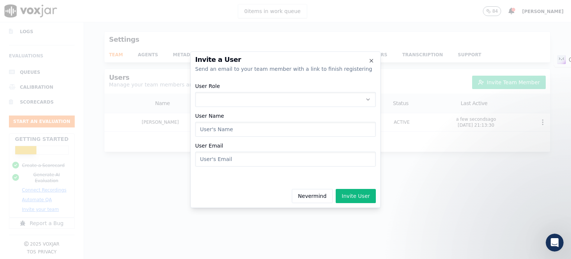
click at [254, 98] on button "User Role" at bounding box center [285, 99] width 181 height 15
click at [240, 121] on div "ADMIN" at bounding box center [285, 119] width 171 height 12
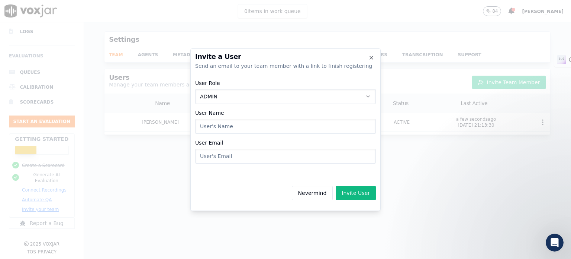
click at [227, 126] on input "User Name" at bounding box center [285, 126] width 181 height 15
paste input "[EMAIL_ADDRESS][DOMAIN_NAME]"
type input "[EMAIL_ADDRESS][DOMAIN_NAME]"
click at [235, 157] on input "User Email" at bounding box center [285, 155] width 181 height 15
paste input "[EMAIL_ADDRESS][DOMAIN_NAME]"
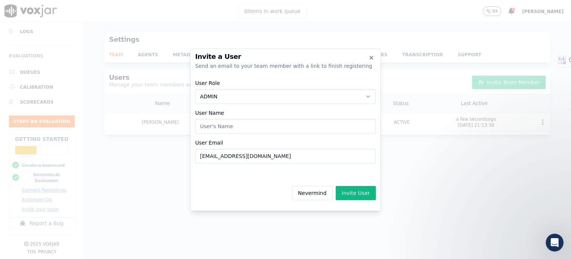
type input "[EMAIL_ADDRESS][DOMAIN_NAME]"
click at [259, 126] on input "User Name" at bounding box center [285, 126] width 181 height 15
paste input "Meet [PERSON_NAME]"
type input "Meet [PERSON_NAME]"
click at [301, 150] on input "[EMAIL_ADDRESS][DOMAIN_NAME]" at bounding box center [285, 155] width 181 height 15
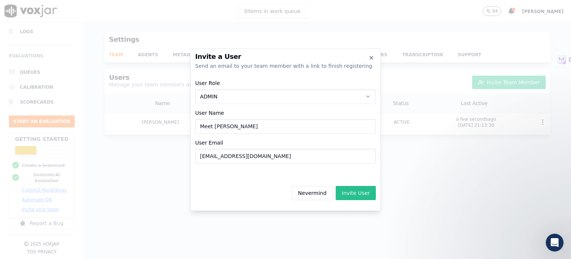
click at [358, 195] on button "Invite User" at bounding box center [356, 193] width 40 height 14
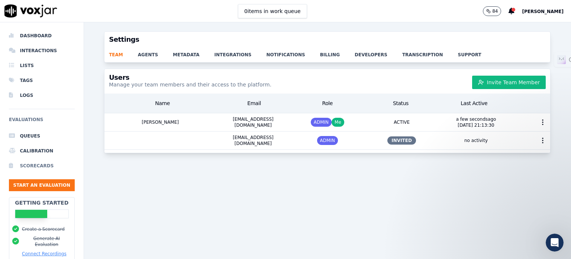
click at [41, 166] on li "Scorecards" at bounding box center [42, 165] width 66 height 15
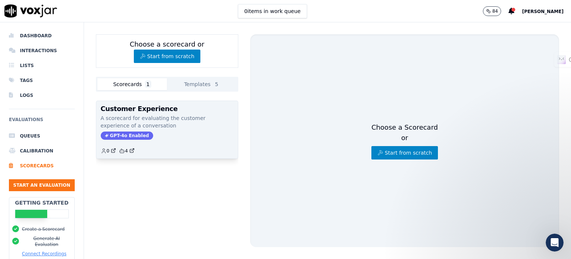
click at [173, 118] on p "A scorecard for evaluating the customer experience of a conversation" at bounding box center [167, 121] width 133 height 15
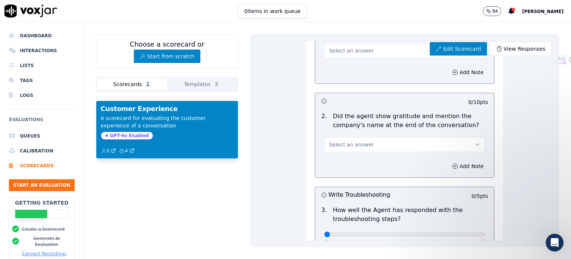
scroll to position [1004, 0]
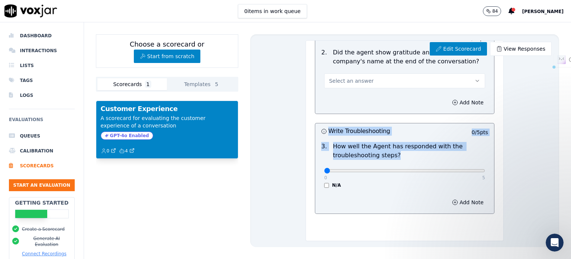
drag, startPoint x: 393, startPoint y: 139, endPoint x: 339, endPoint y: 110, distance: 60.6
click at [323, 123] on div "Write Troubleshooting 0 / 5 pts 3 . How well the Agent has responded with the t…" at bounding box center [405, 168] width 180 height 91
click at [415, 128] on div at bounding box center [419, 131] width 28 height 7
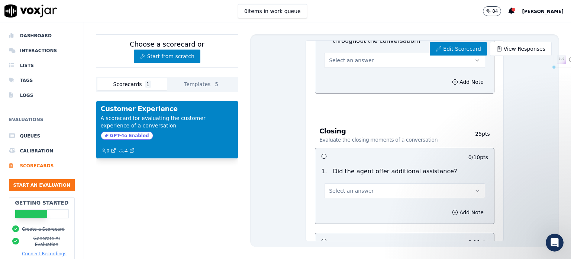
scroll to position [780, 0]
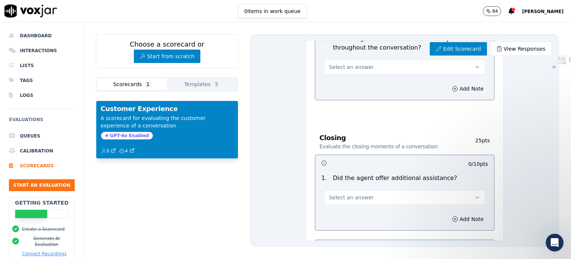
drag, startPoint x: 471, startPoint y: 134, endPoint x: 451, endPoint y: 132, distance: 19.4
click at [451, 132] on div "Closing Evaluate the closing moments of a conversation 25 pts" at bounding box center [405, 142] width 180 height 25
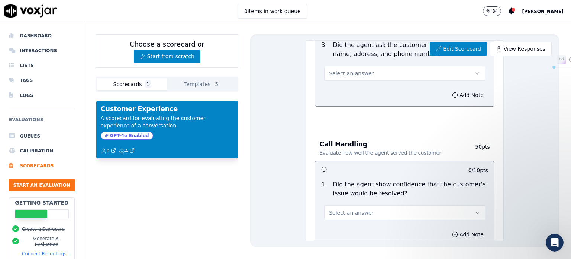
scroll to position [260, 0]
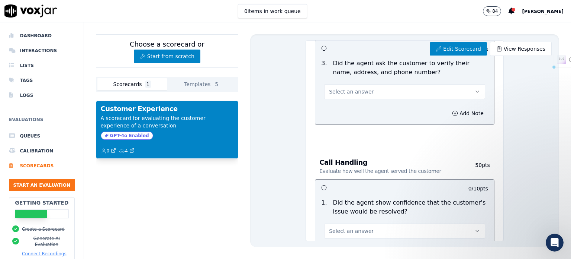
drag, startPoint x: 472, startPoint y: 154, endPoint x: 449, endPoint y: 154, distance: 22.7
click at [452, 154] on div "Call Handling Evaluate how well the agent served the customer 50 pts" at bounding box center [405, 166] width 180 height 25
click at [439, 159] on h3 "Call Handling Evaluate how well the agent served the customer" at bounding box center [391, 167] width 142 height 16
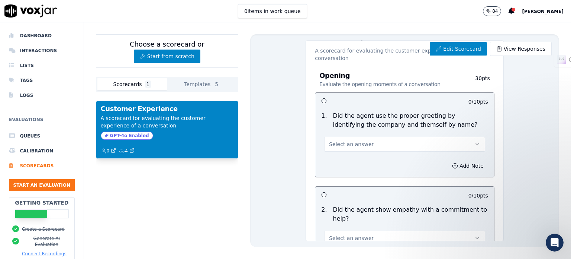
scroll to position [0, 0]
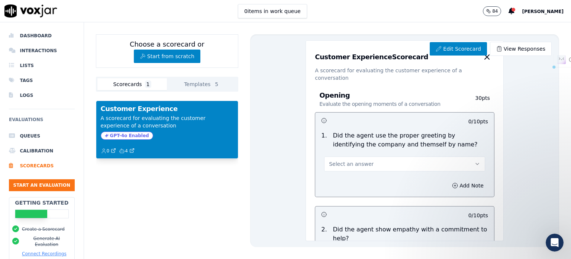
drag, startPoint x: 459, startPoint y: 92, endPoint x: 446, endPoint y: 92, distance: 12.6
click at [447, 92] on div "Opening Evaluate the opening moments of a conversation 30 pts 0 / 10 pts 1 . Di…" at bounding box center [405, 240] width 192 height 318
click at [462, 94] on p "30 pts" at bounding box center [476, 100] width 28 height 13
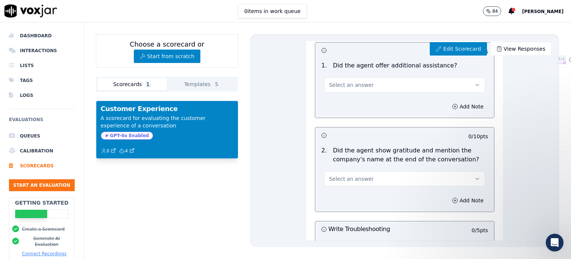
scroll to position [1004, 0]
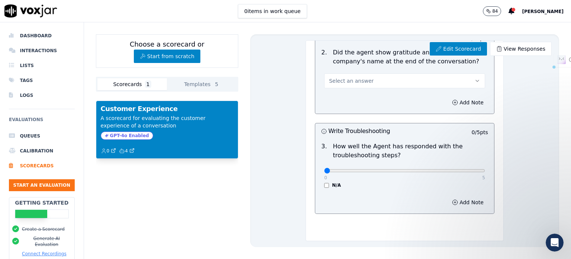
drag, startPoint x: 469, startPoint y: 110, endPoint x: 445, endPoint y: 110, distance: 23.8
click at [445, 123] on div "Write Troubleshooting 0 / 5 pts" at bounding box center [404, 131] width 179 height 16
click at [442, 139] on div "3 . How well the Agent has responded with the troubleshooting steps? 0 5 N/A" at bounding box center [404, 165] width 179 height 52
drag, startPoint x: 449, startPoint y: 111, endPoint x: 461, endPoint y: 110, distance: 12.0
click at [461, 128] on div "0 / 5 pts" at bounding box center [461, 131] width 56 height 7
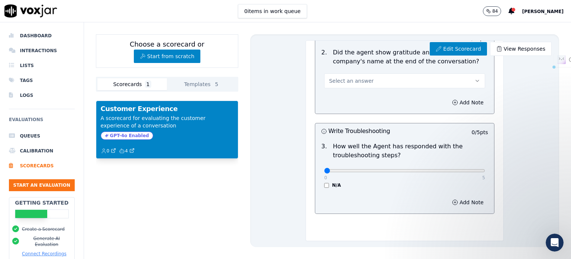
click at [472, 128] on p "0 / 5 pts" at bounding box center [480, 131] width 16 height 7
click at [455, 47] on link "Edit Scorecard" at bounding box center [458, 48] width 57 height 13
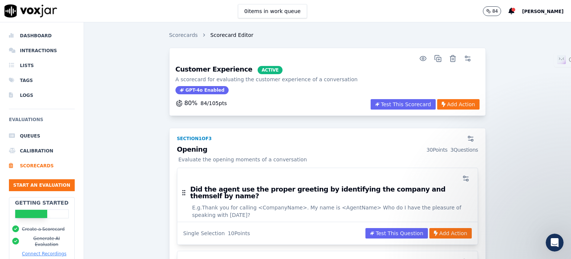
click at [427, 148] on div "30 Points" at bounding box center [437, 149] width 21 height 7
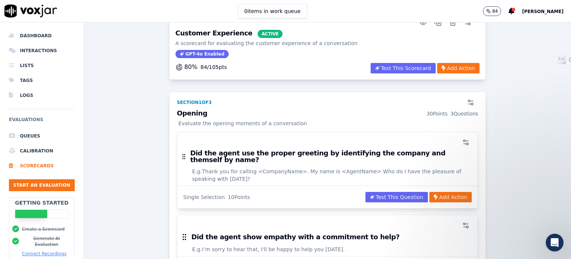
scroll to position [37, 0]
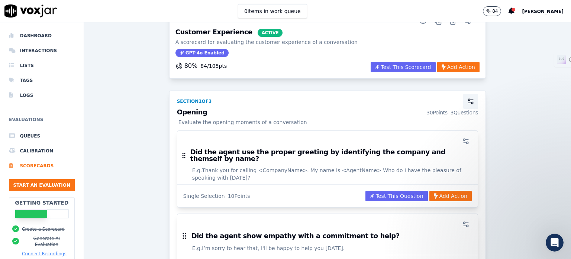
click at [467, 98] on icon "button" at bounding box center [470, 100] width 7 height 7
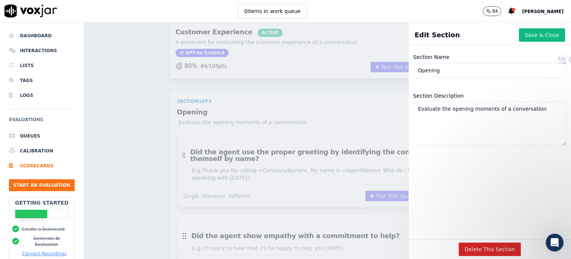
click at [337, 111] on div "Scorecards Scorecard Editor Customer Experience ACTIVE A scorecard for evaluati…" at bounding box center [327, 140] width 487 height 236
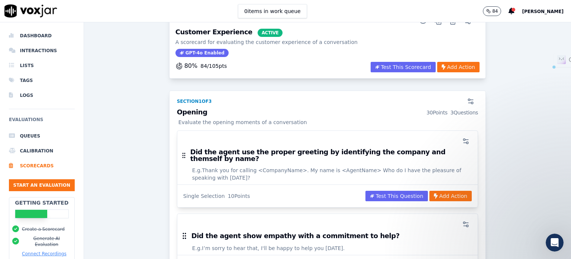
drag, startPoint x: 220, startPoint y: 67, endPoint x: 196, endPoint y: 65, distance: 24.6
click at [196, 65] on div "80 % 84 / 105 pts Test This Scorecard Add Action" at bounding box center [327, 68] width 313 height 15
click at [246, 65] on div "80 % 84 / 105 pts Test This Scorecard Add Action" at bounding box center [327, 68] width 313 height 15
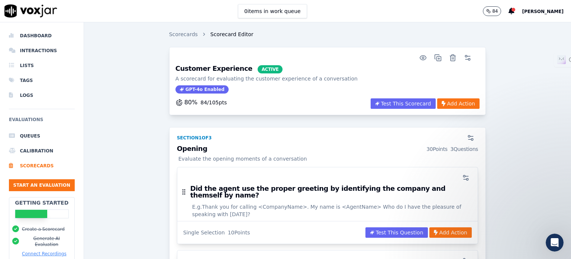
scroll to position [0, 0]
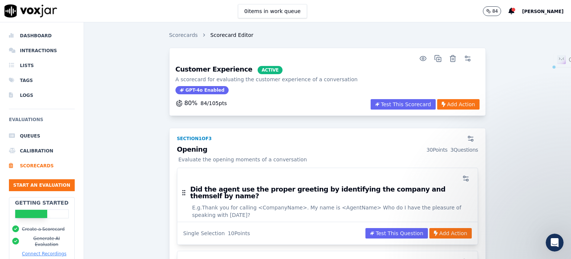
drag, startPoint x: 223, startPoint y: 104, endPoint x: 196, endPoint y: 102, distance: 27.6
click at [196, 102] on div "80 % 84 / 105 pts Test This Scorecard Add Action" at bounding box center [327, 106] width 313 height 15
click at [248, 102] on div "80 % 84 / 105 pts Test This Scorecard Add Action" at bounding box center [327, 106] width 313 height 15
click at [464, 58] on icon "button" at bounding box center [467, 58] width 7 height 7
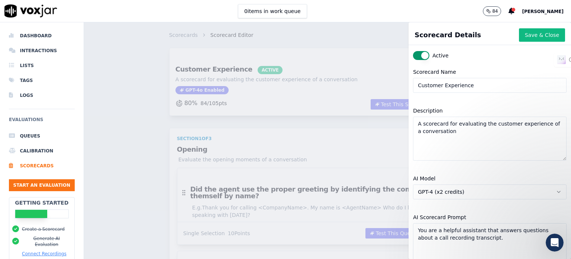
click at [339, 49] on div "Scorecards Scorecard Editor Customer Experience ACTIVE A scorecard for evaluati…" at bounding box center [327, 140] width 487 height 236
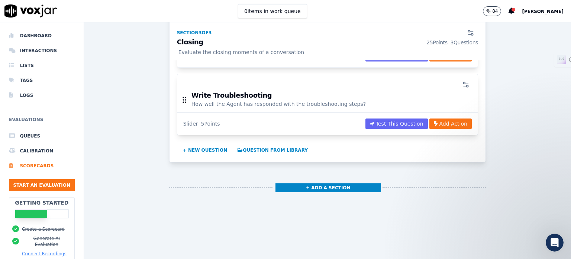
scroll to position [972, 0]
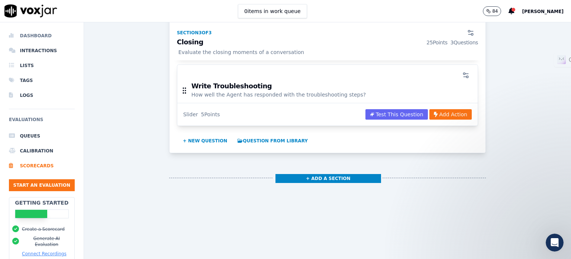
click at [25, 34] on li "Dashboard" at bounding box center [42, 35] width 66 height 15
